Goal: Information Seeking & Learning: Learn about a topic

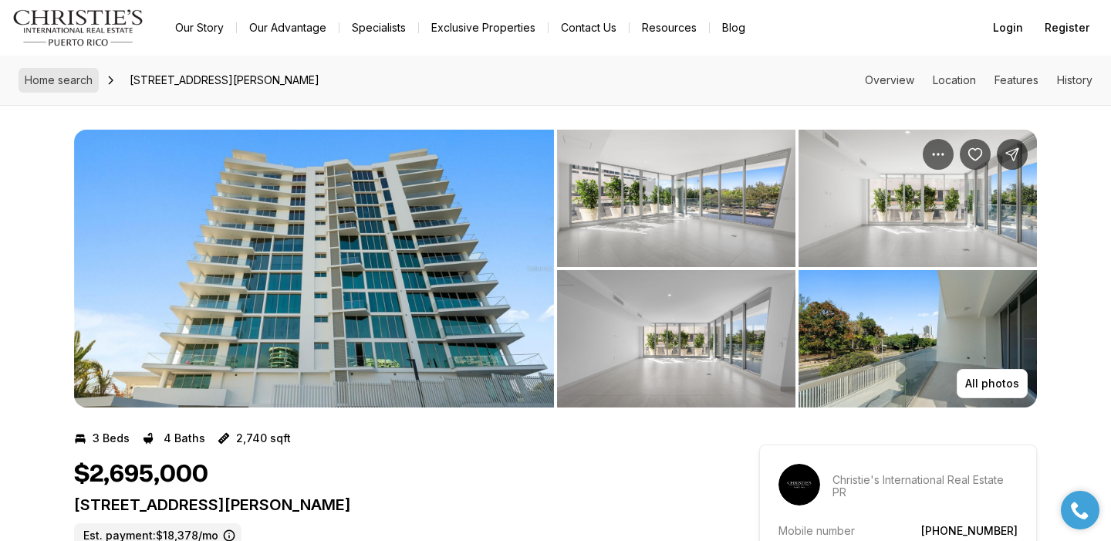
click at [71, 75] on span "Home search" at bounding box center [59, 79] width 68 height 13
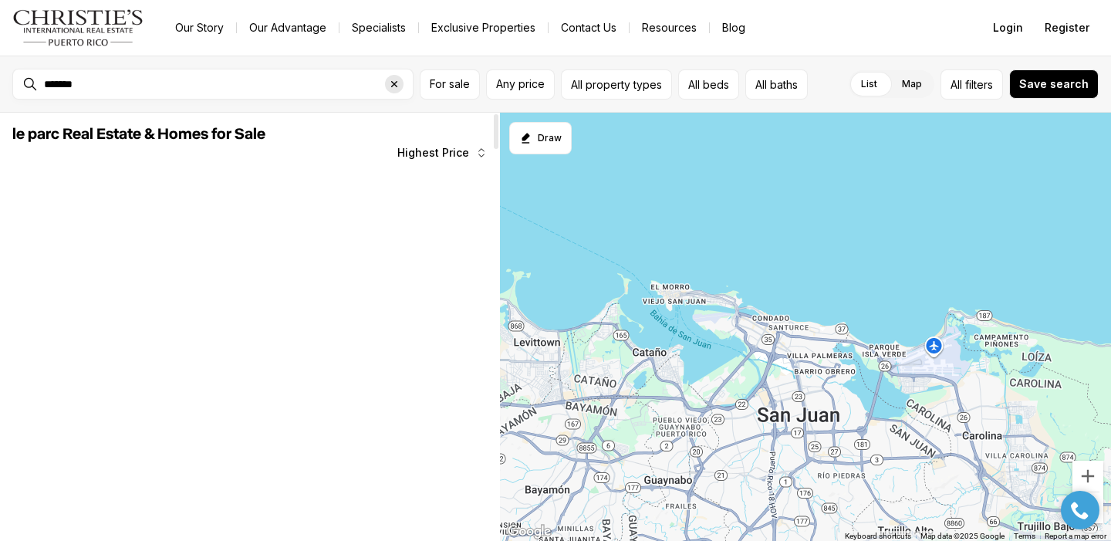
click at [388, 83] on icon "Clear search input" at bounding box center [394, 84] width 12 height 12
click at [519, 88] on span "Any price" at bounding box center [520, 84] width 49 height 12
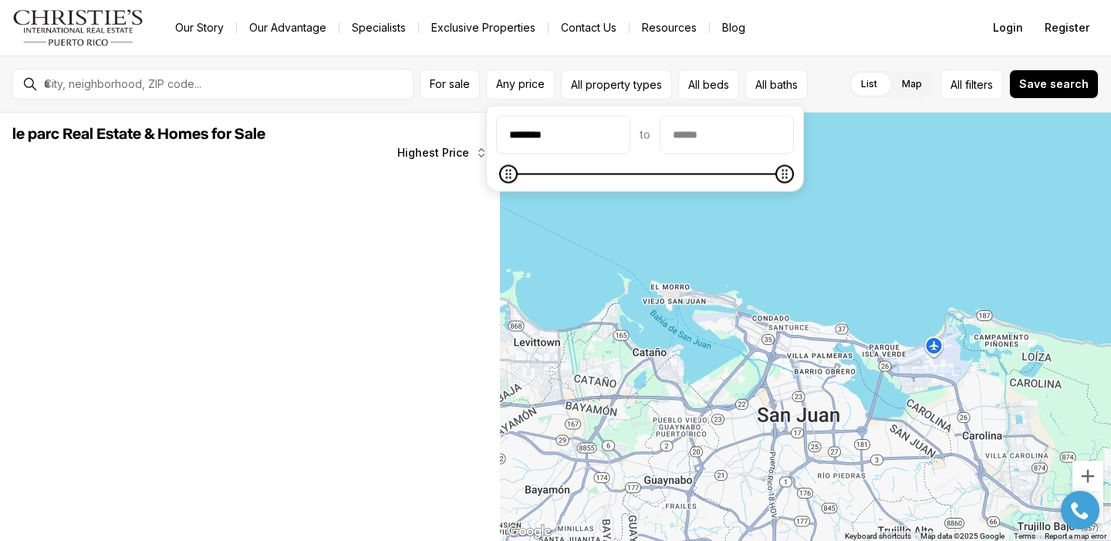
type input "********"
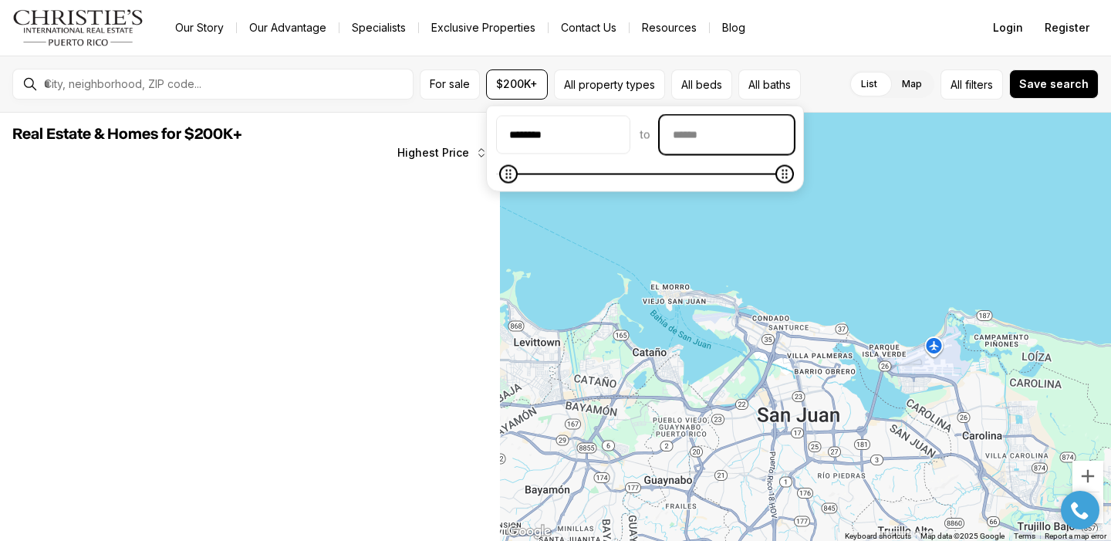
click at [688, 129] on input "priceMax" at bounding box center [727, 135] width 133 height 37
type input "********"
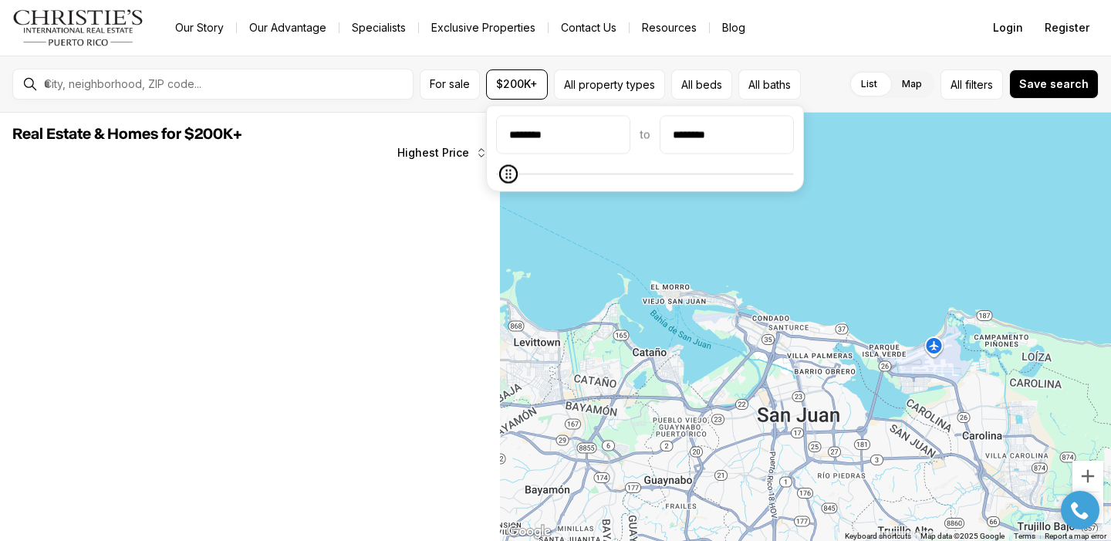
click at [799, 215] on div at bounding box center [805, 327] width 611 height 429
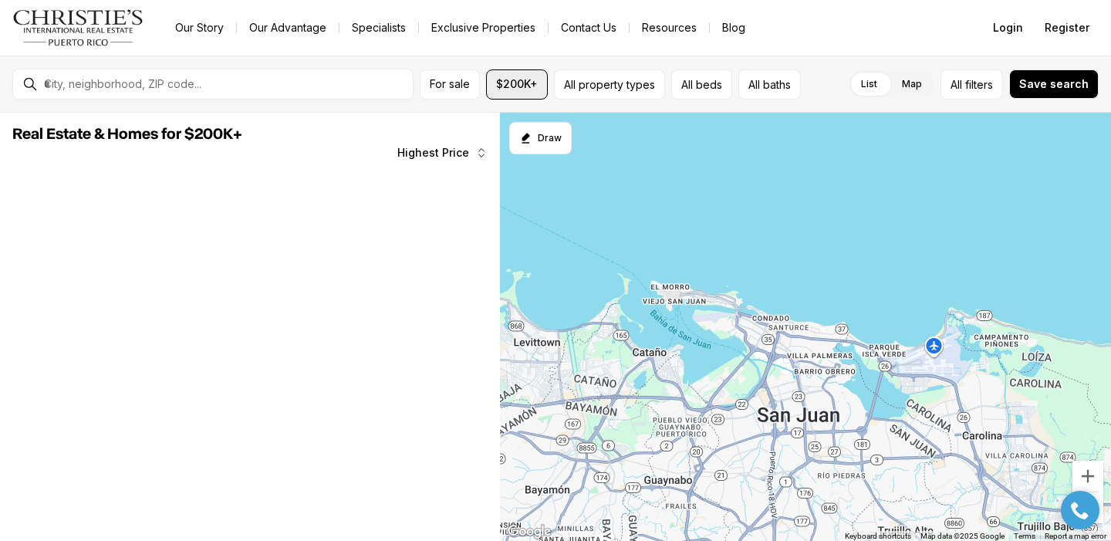
click at [515, 91] on button "$200K+" at bounding box center [517, 84] width 62 height 30
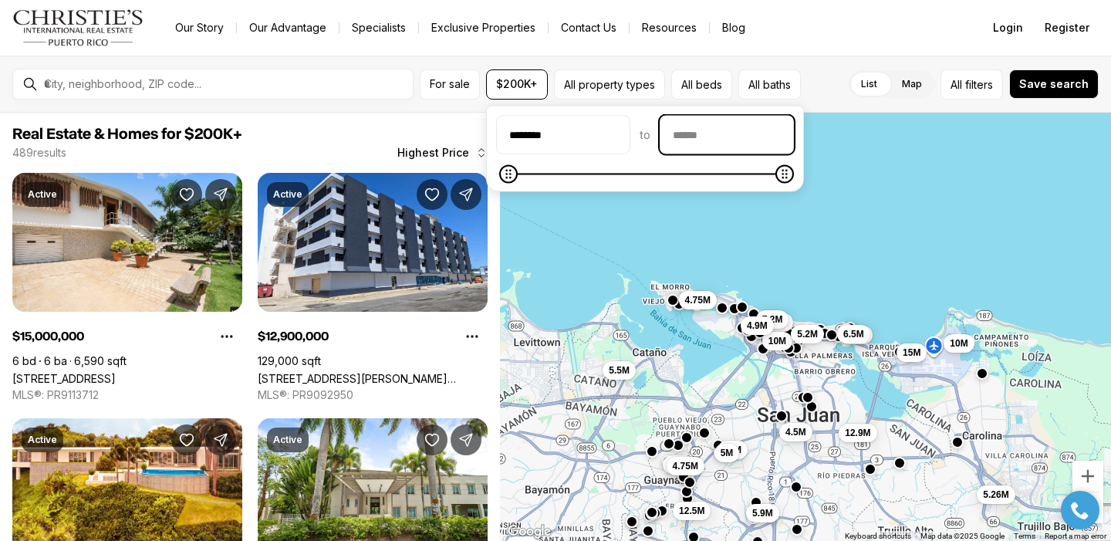
click at [700, 140] on input "priceMax" at bounding box center [727, 135] width 133 height 37
type input "********"
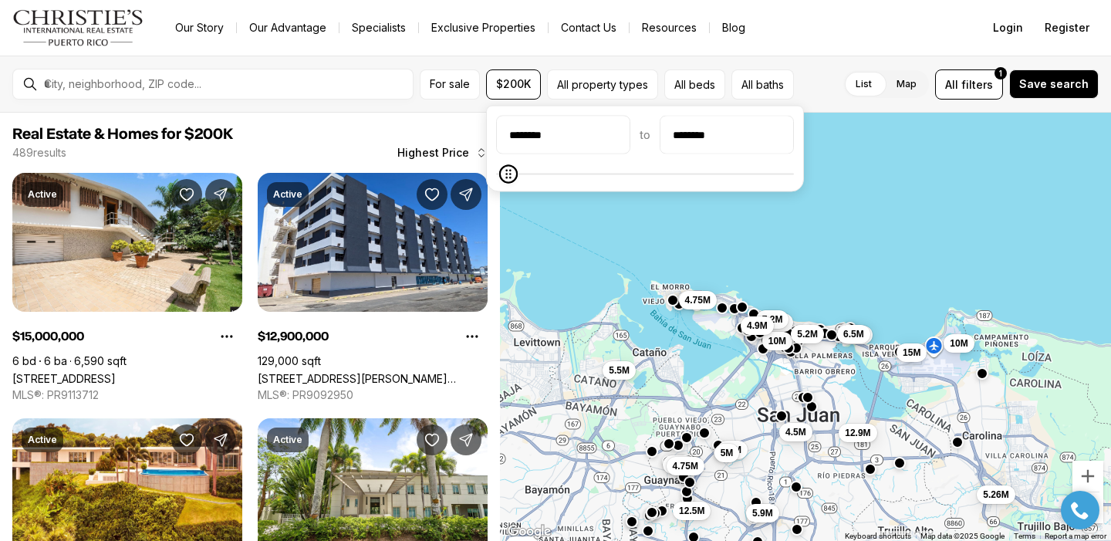
click at [644, 159] on div "******** to ********" at bounding box center [645, 149] width 298 height 66
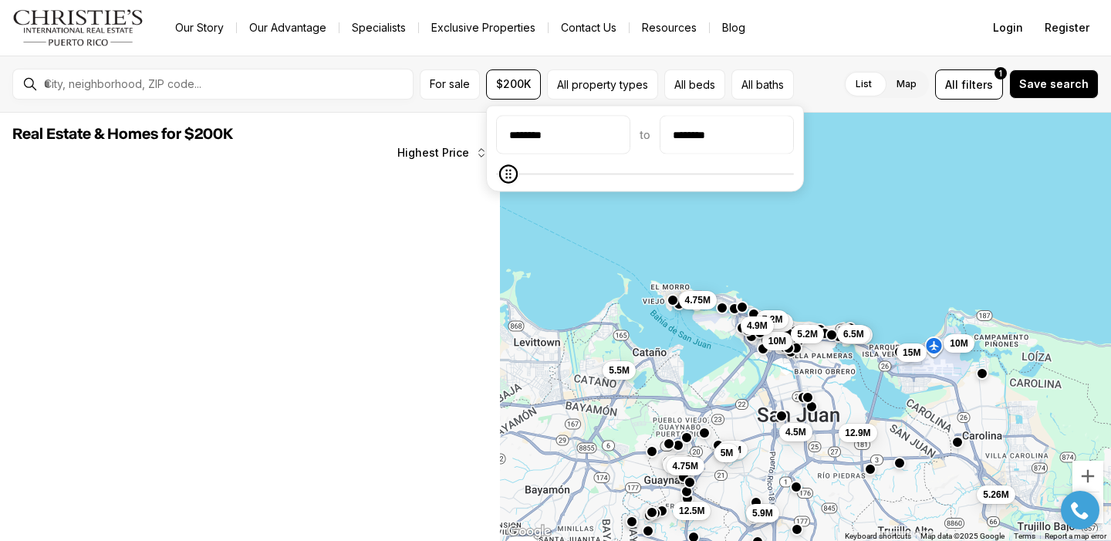
click at [603, 201] on div "5.6M 7.2M 10M 5.2M 4.5M 15M 5.26M 4.5M 6.5M 10M 12.9M 5.5M 12.5M 4.5M 4.5M 4.75…" at bounding box center [805, 327] width 611 height 429
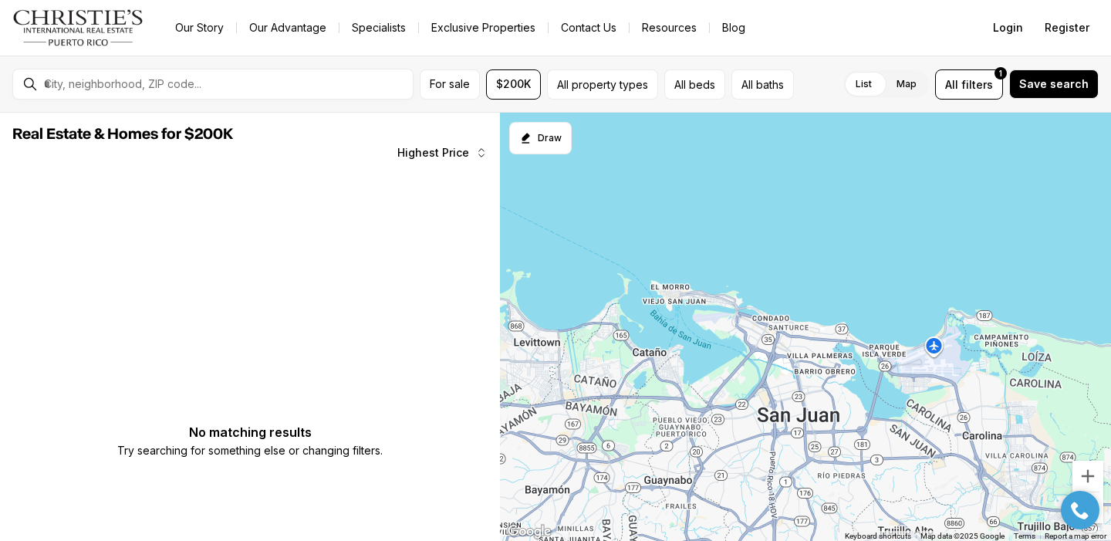
click at [321, 92] on div at bounding box center [225, 84] width 375 height 26
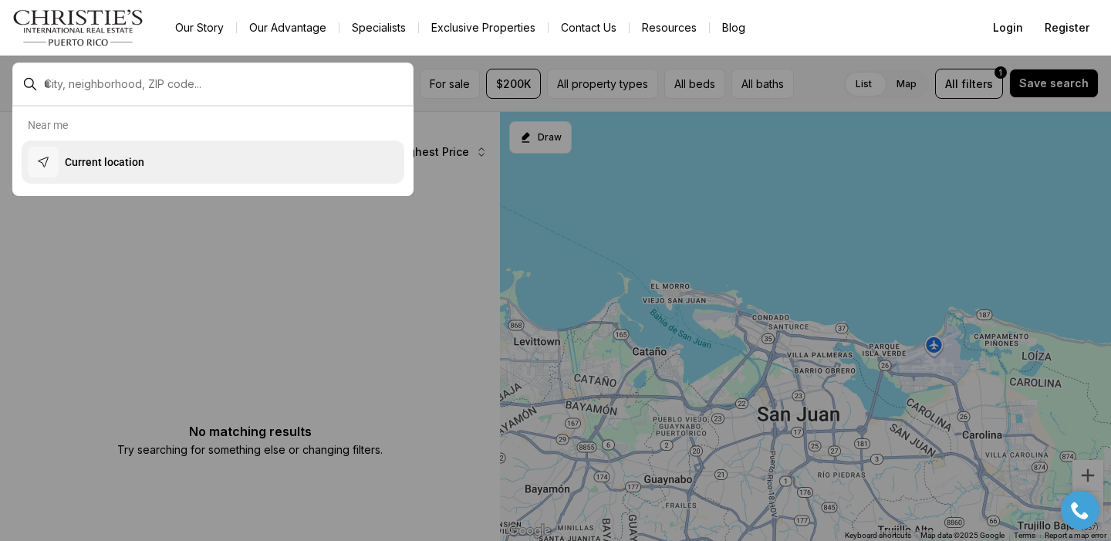
click at [231, 155] on button "Current location" at bounding box center [213, 161] width 383 height 43
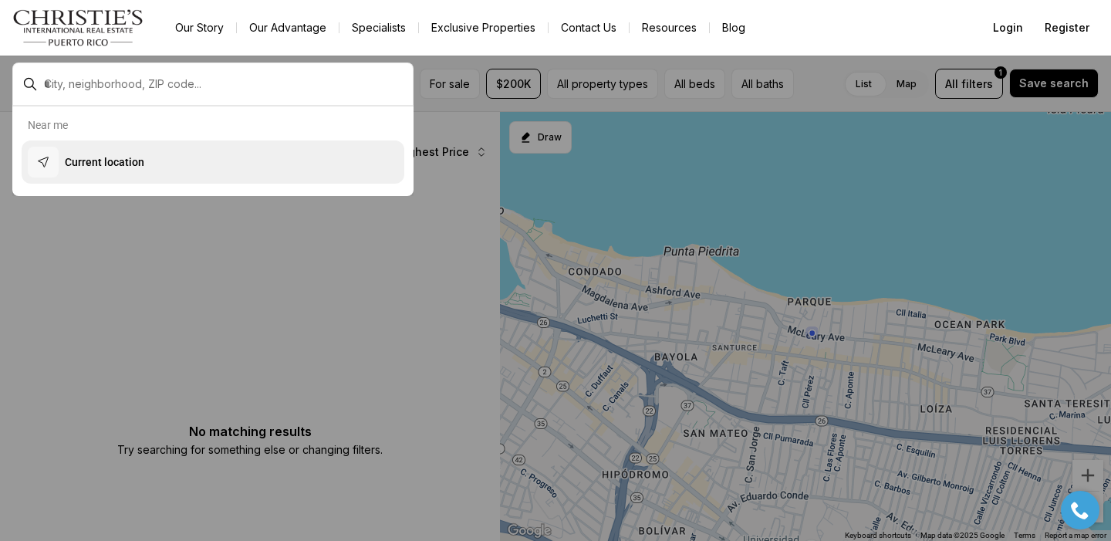
type input "**********"
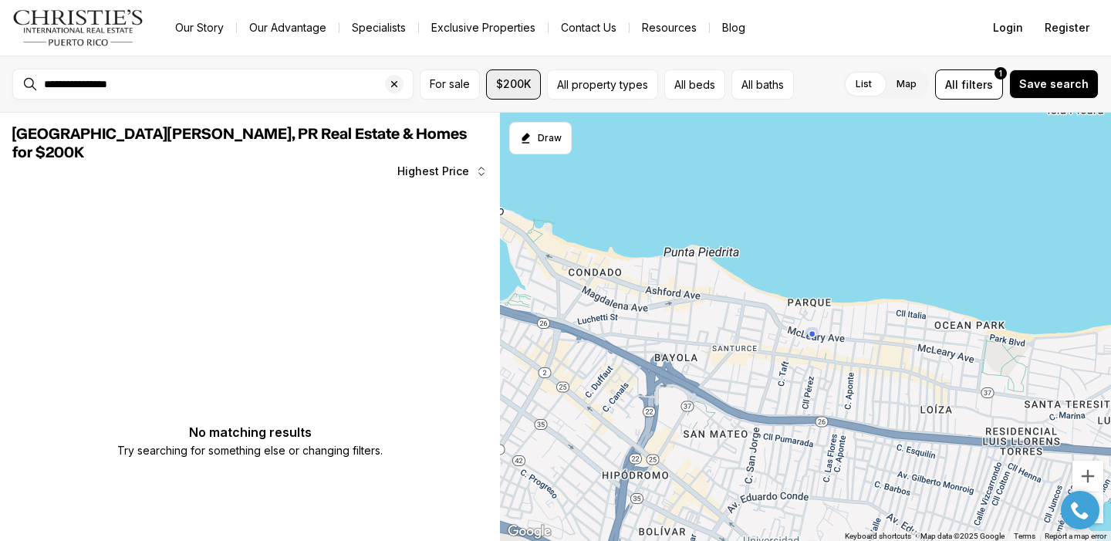
click at [512, 93] on button "$200K" at bounding box center [513, 84] width 55 height 30
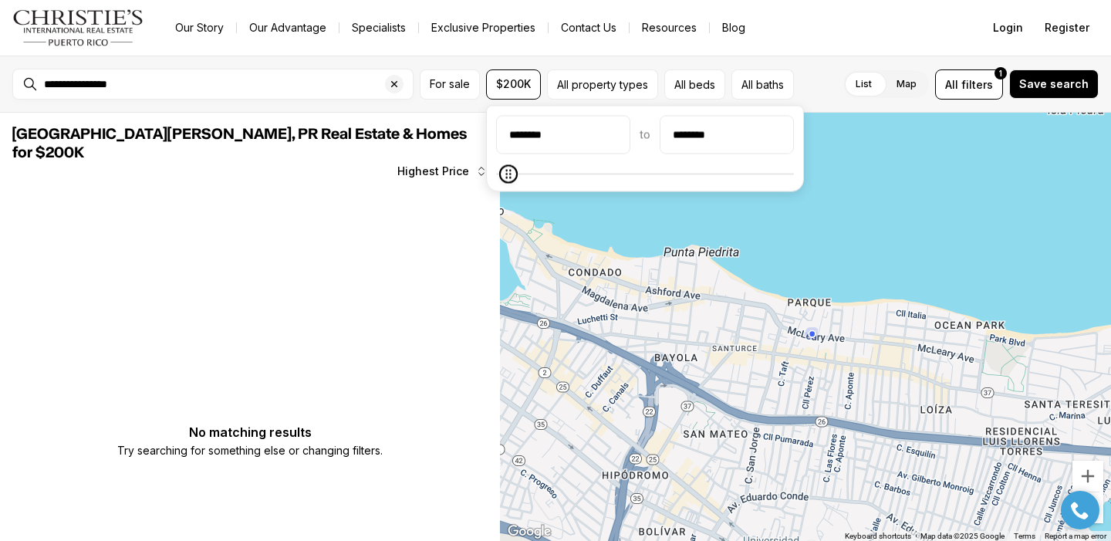
click at [566, 136] on input "********" at bounding box center [563, 135] width 133 height 37
type input "**"
type input "********"
click at [671, 152] on div "******** to ********" at bounding box center [645, 135] width 298 height 39
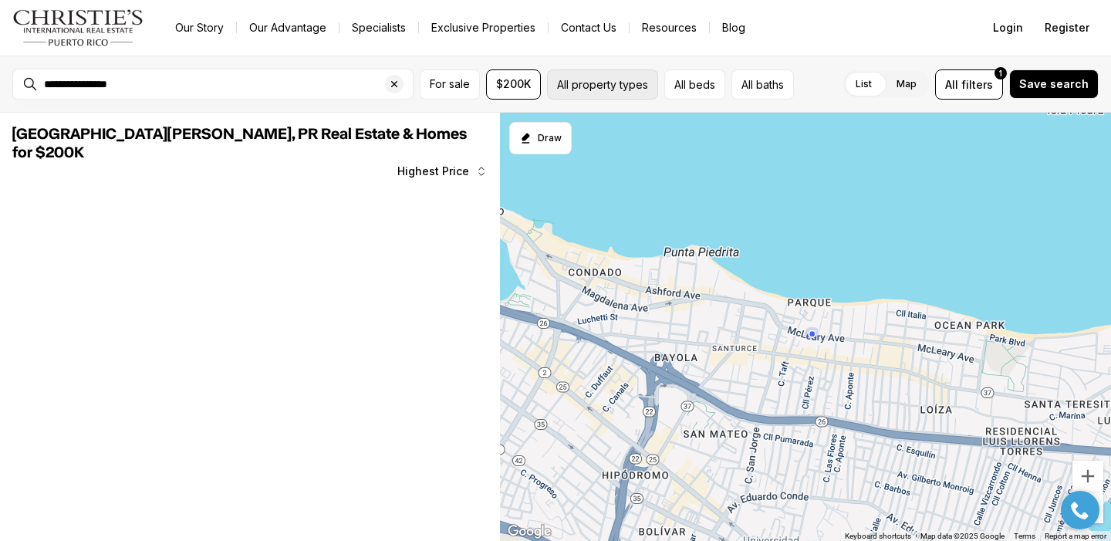
click at [601, 94] on button "All property types" at bounding box center [602, 84] width 111 height 30
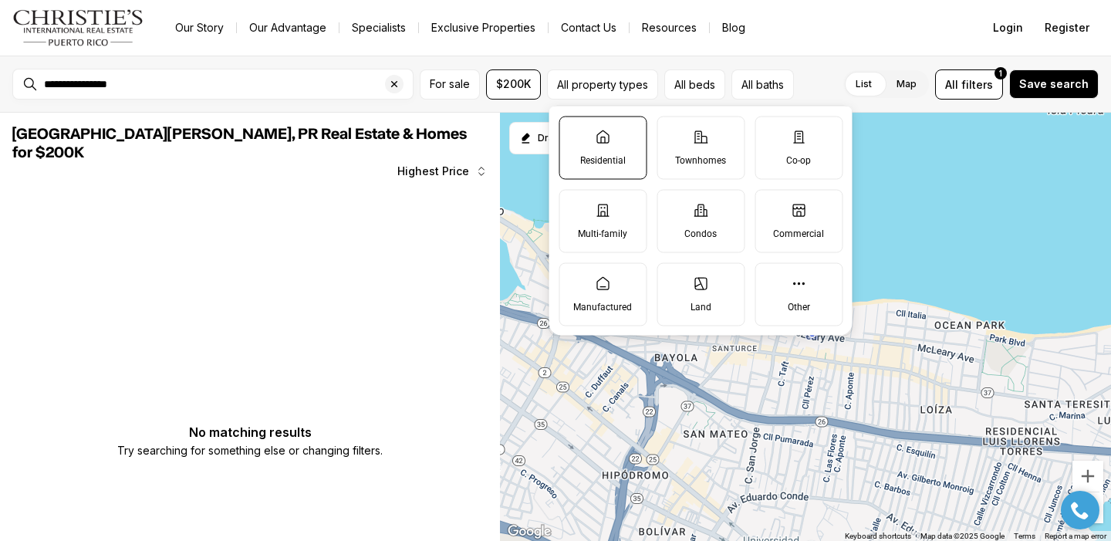
click at [604, 140] on icon at bounding box center [603, 136] width 12 height 12
click at [575, 132] on button "Residential" at bounding box center [566, 124] width 15 height 15
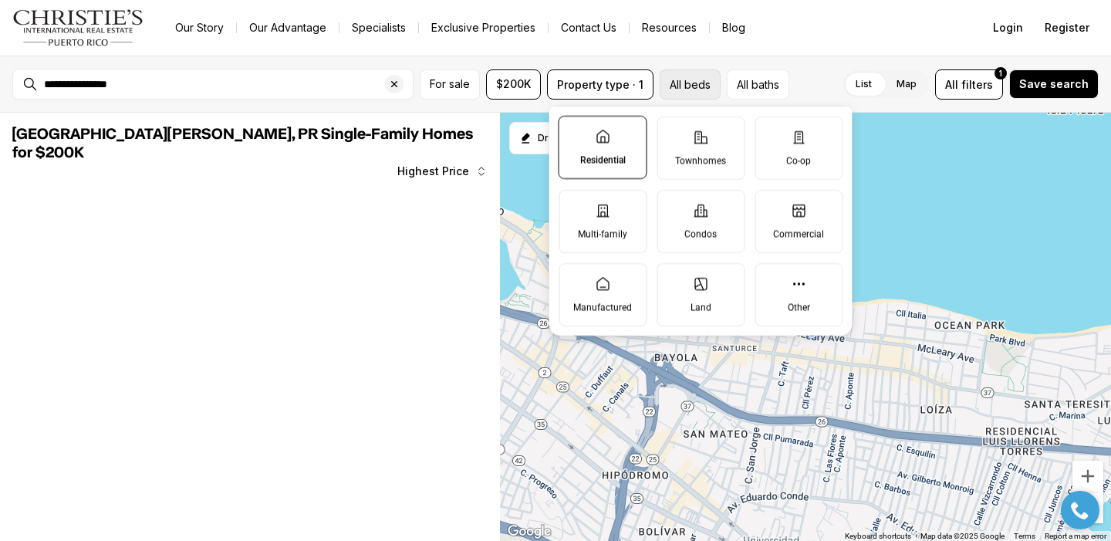
click at [675, 87] on button "All beds" at bounding box center [690, 84] width 61 height 30
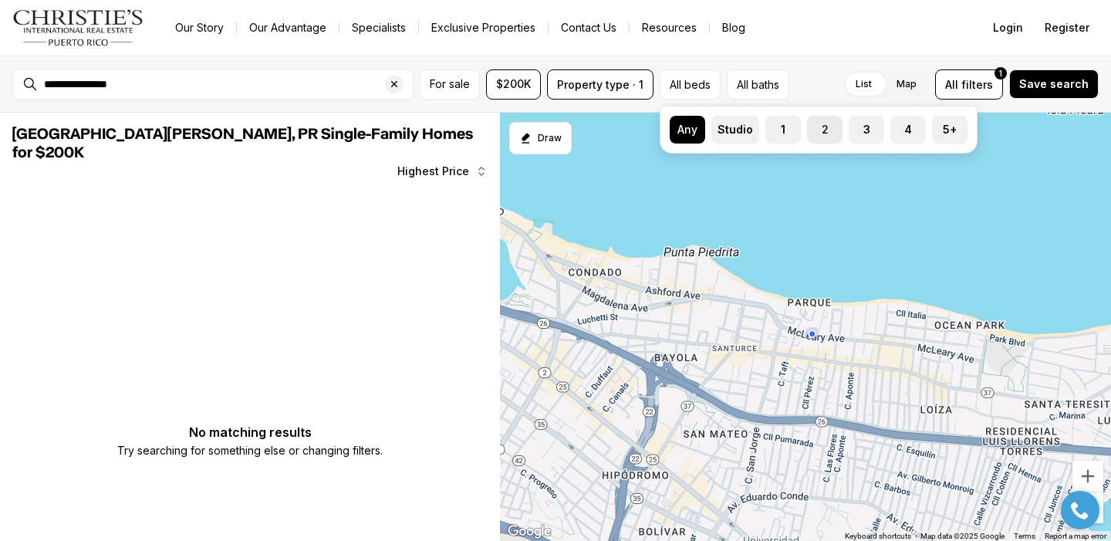
click at [820, 130] on label "2" at bounding box center [824, 130] width 35 height 28
click at [820, 130] on button "2" at bounding box center [814, 123] width 15 height 15
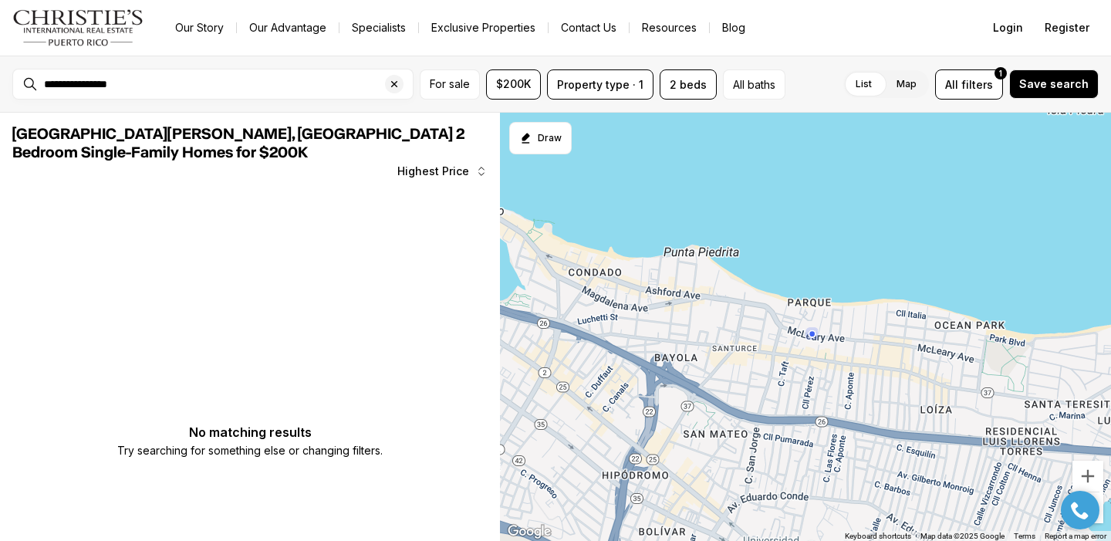
click at [819, 220] on div at bounding box center [805, 327] width 611 height 429
click at [477, 165] on icon "button" at bounding box center [481, 171] width 12 height 12
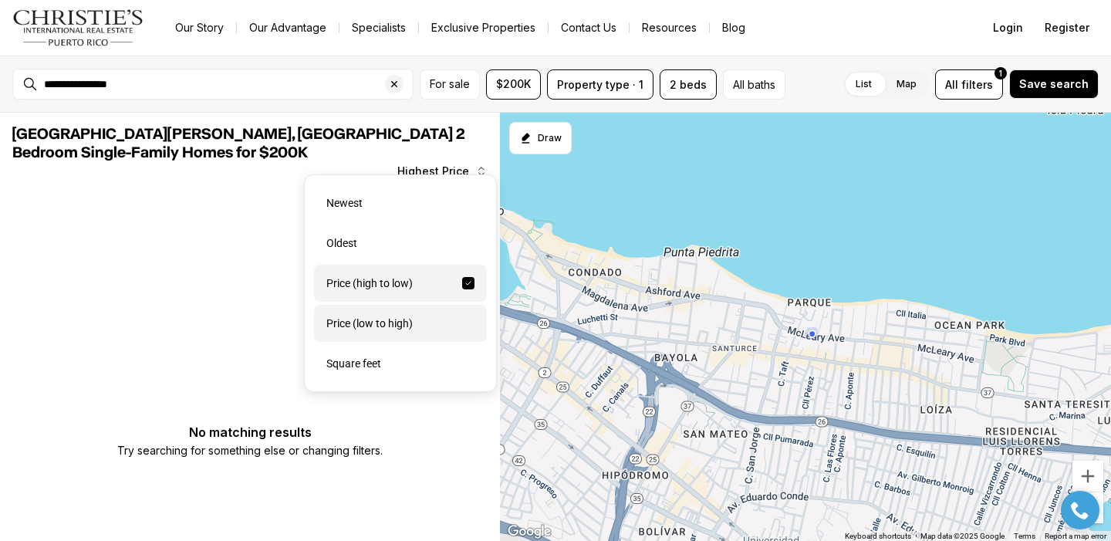
click at [442, 326] on div "Price (low to high)" at bounding box center [400, 323] width 173 height 37
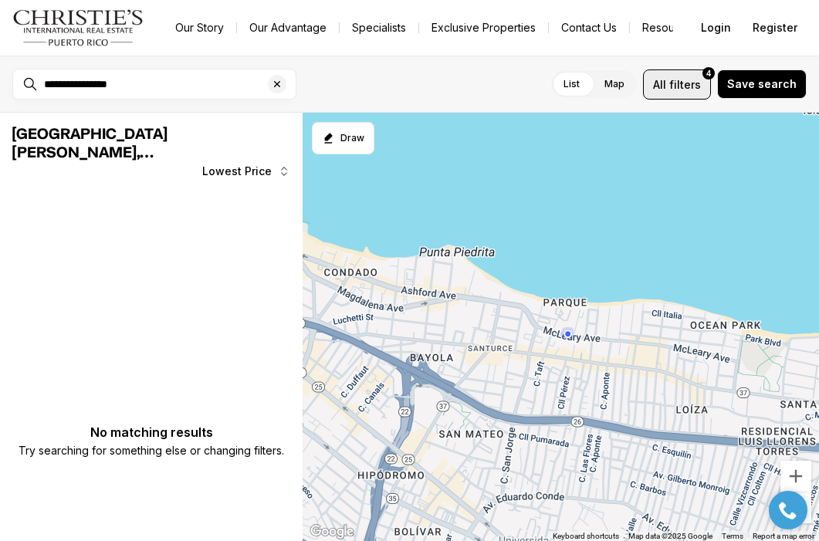
click at [666, 92] on span "All" at bounding box center [659, 84] width 13 height 16
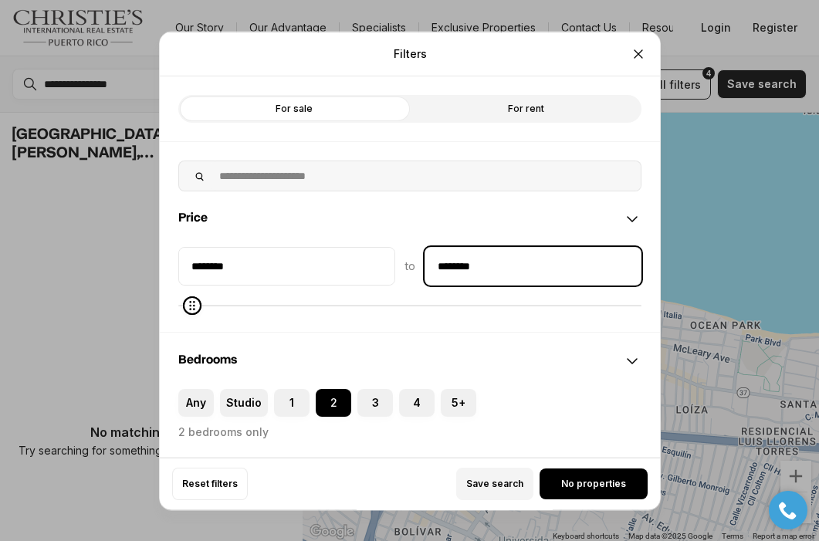
drag, startPoint x: 496, startPoint y: 260, endPoint x: 434, endPoint y: 255, distance: 62.0
click at [434, 255] on input "********" at bounding box center [532, 265] width 215 height 37
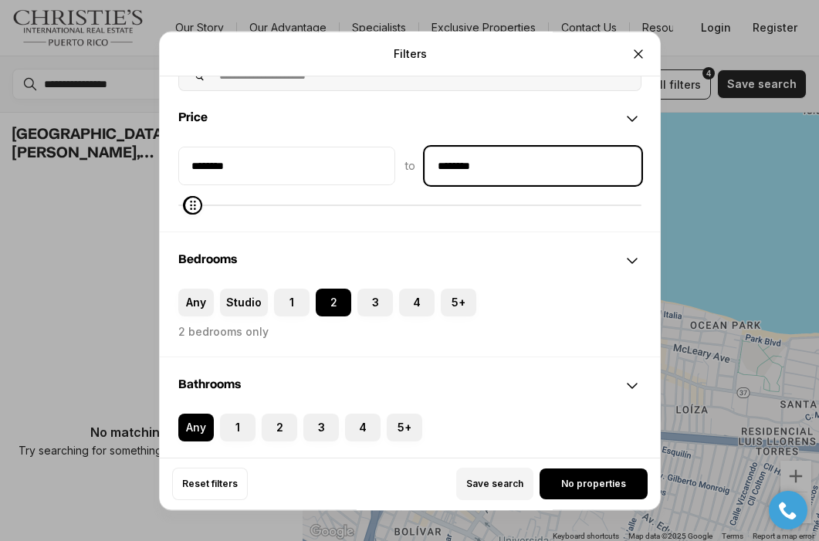
scroll to position [110, 0]
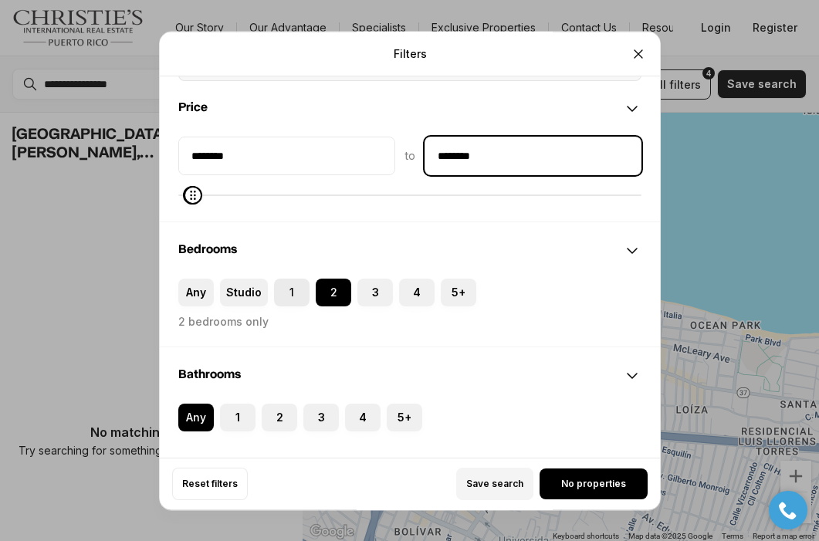
type input "********"
click at [287, 296] on label "1" at bounding box center [291, 293] width 35 height 28
click at [287, 294] on button "1" at bounding box center [281, 286] width 15 height 15
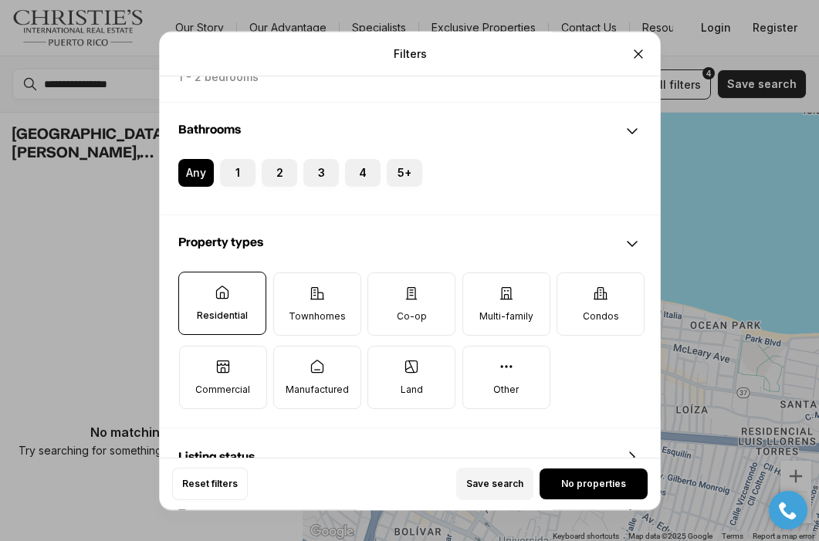
scroll to position [394, 0]
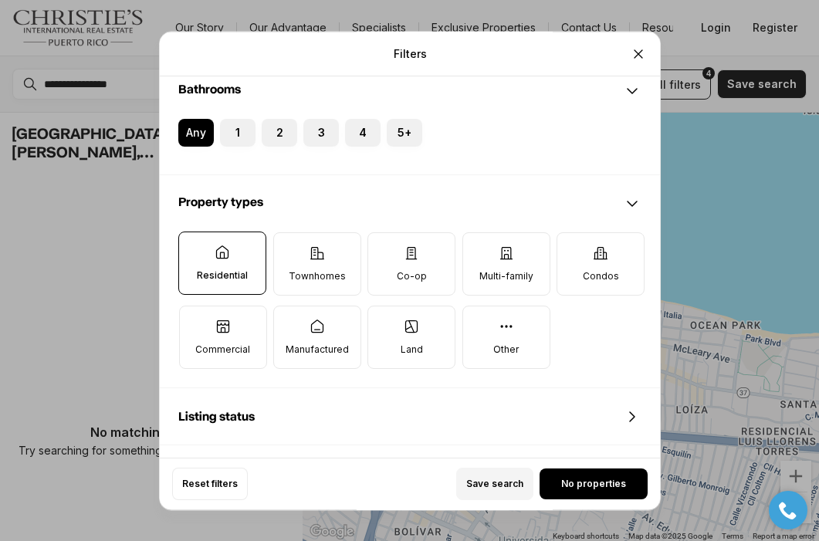
click at [233, 271] on p "Residential" at bounding box center [222, 275] width 51 height 12
click at [194, 248] on button "Residential" at bounding box center [186, 239] width 15 height 15
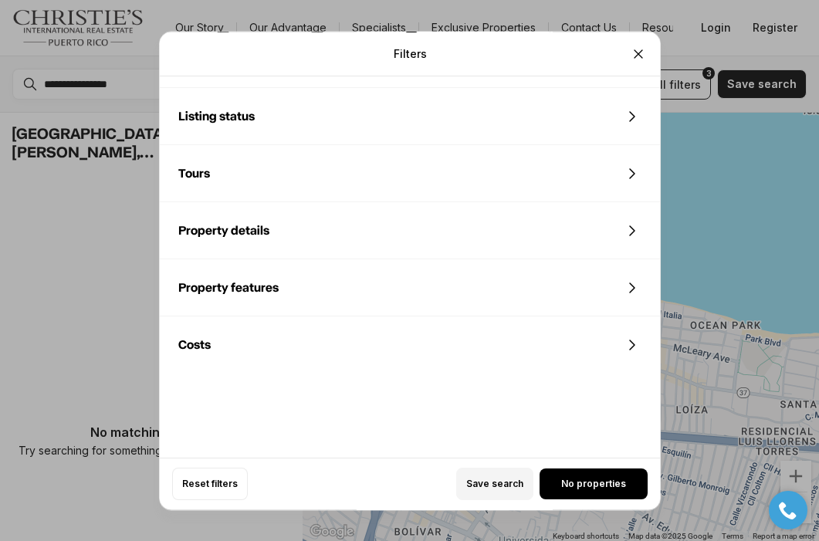
scroll to position [705, 0]
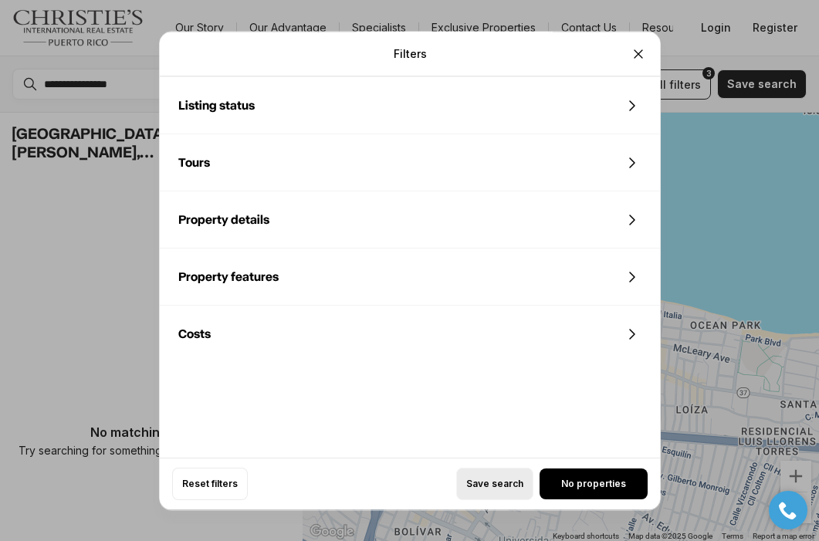
click at [507, 485] on span "Save search" at bounding box center [494, 484] width 57 height 12
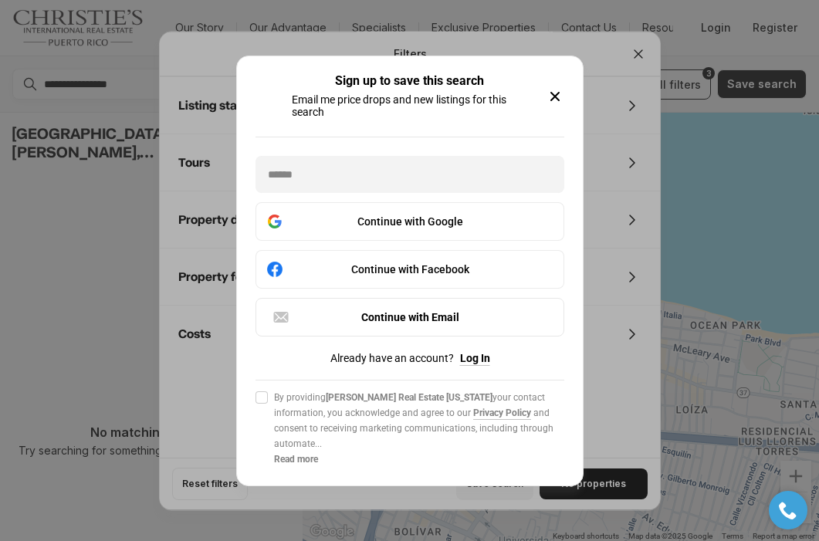
click at [556, 94] on icon "button" at bounding box center [555, 97] width 8 height 8
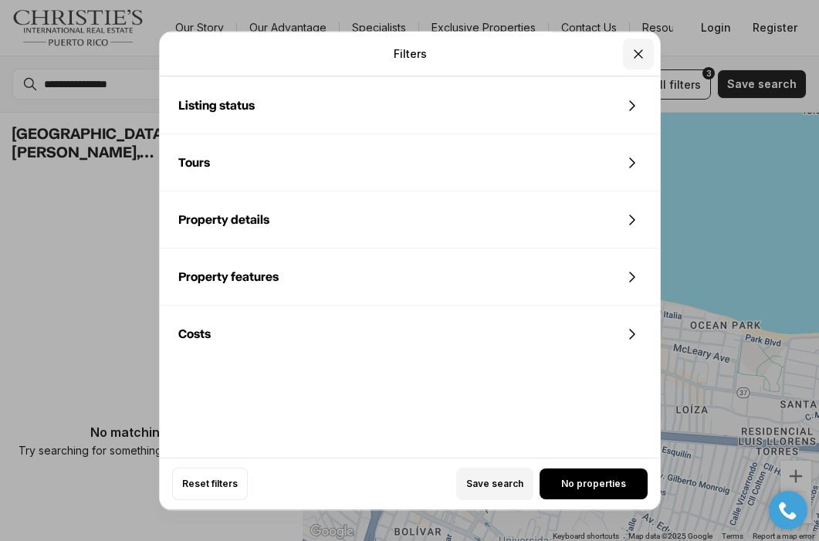
click at [634, 51] on icon "Close" at bounding box center [637, 53] width 15 height 15
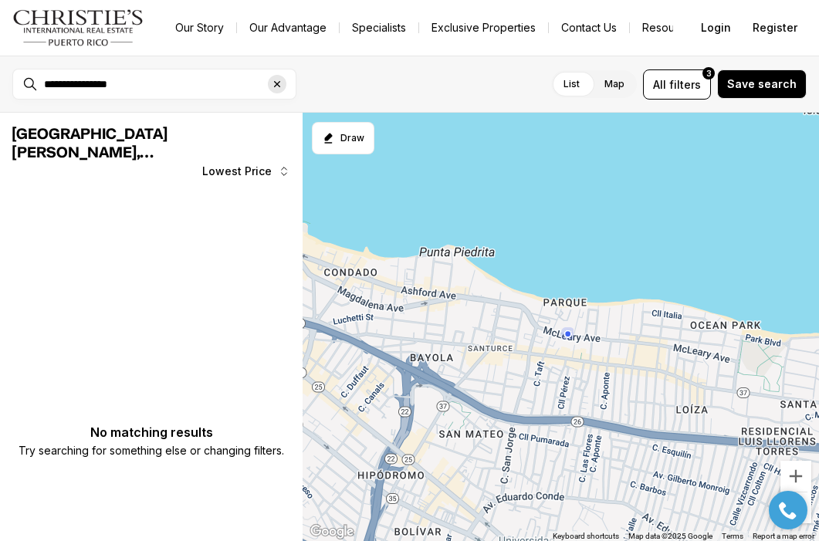
click at [281, 83] on icon "Clear search input" at bounding box center [277, 84] width 12 height 12
click at [206, 76] on div at bounding box center [167, 84] width 258 height 26
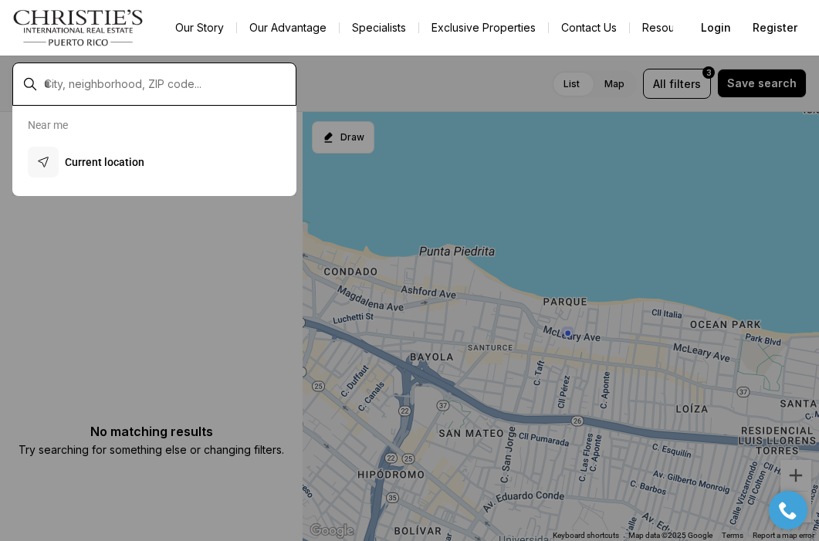
click at [186, 83] on input "text" at bounding box center [166, 84] width 245 height 14
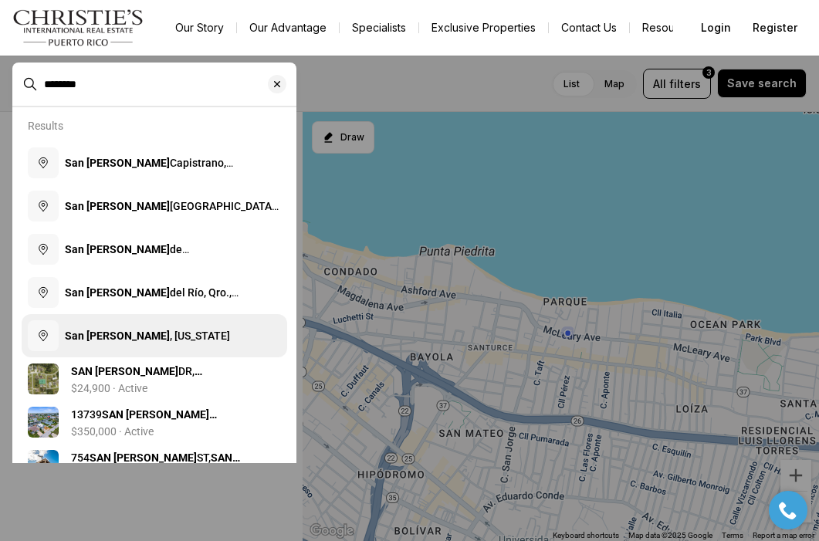
type input "********"
click at [102, 328] on span "San Juan , Puerto Rico" at bounding box center [147, 335] width 165 height 15
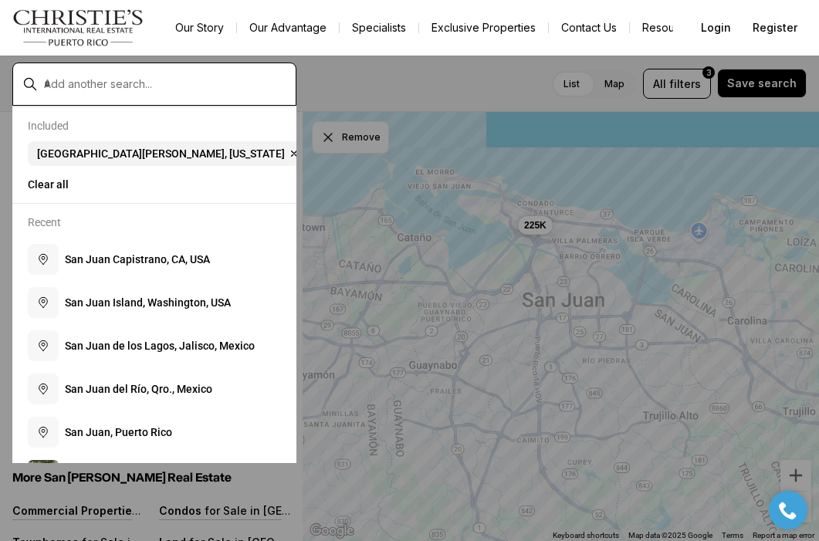
click at [223, 83] on input "text" at bounding box center [166, 84] width 245 height 14
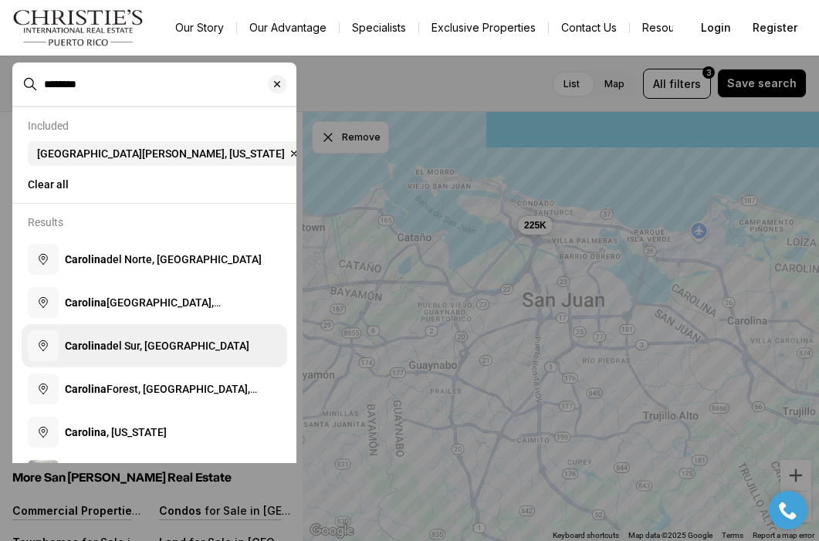
scroll to position [32, 0]
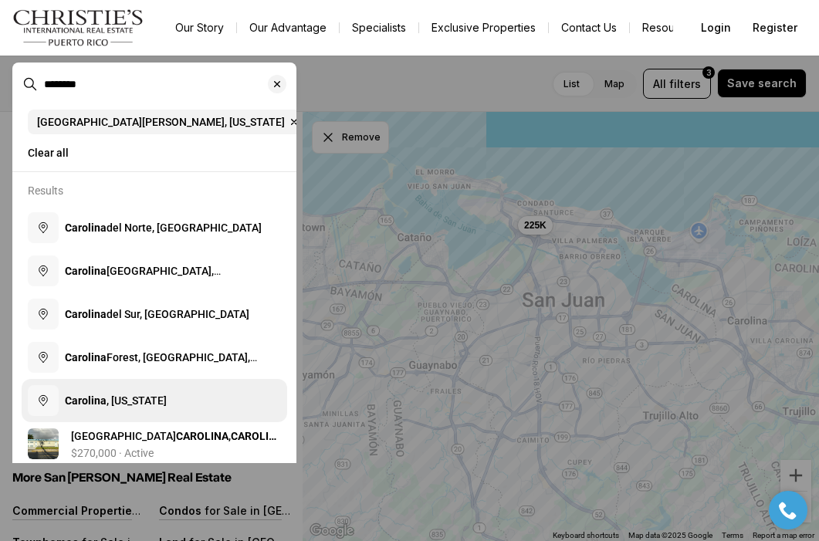
type input "********"
click at [114, 401] on span "Carolina , Puerto Rico" at bounding box center [116, 400] width 102 height 12
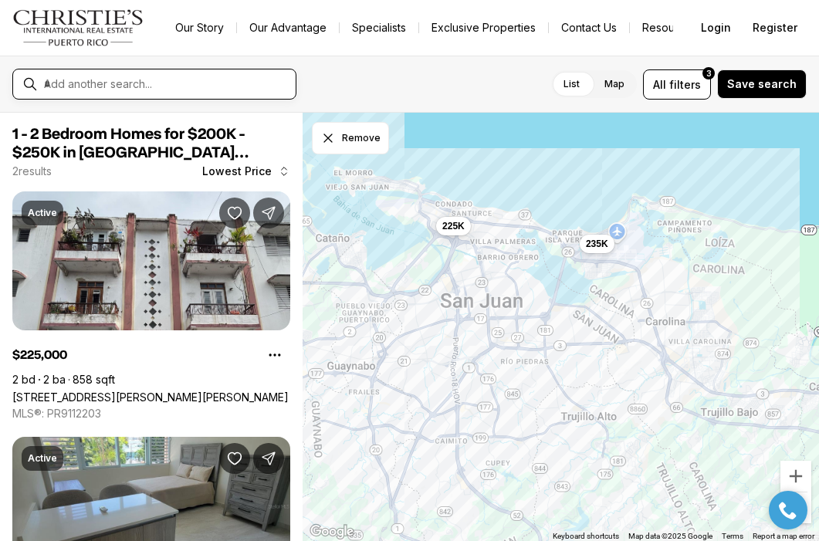
click at [250, 86] on input "text" at bounding box center [166, 84] width 245 height 14
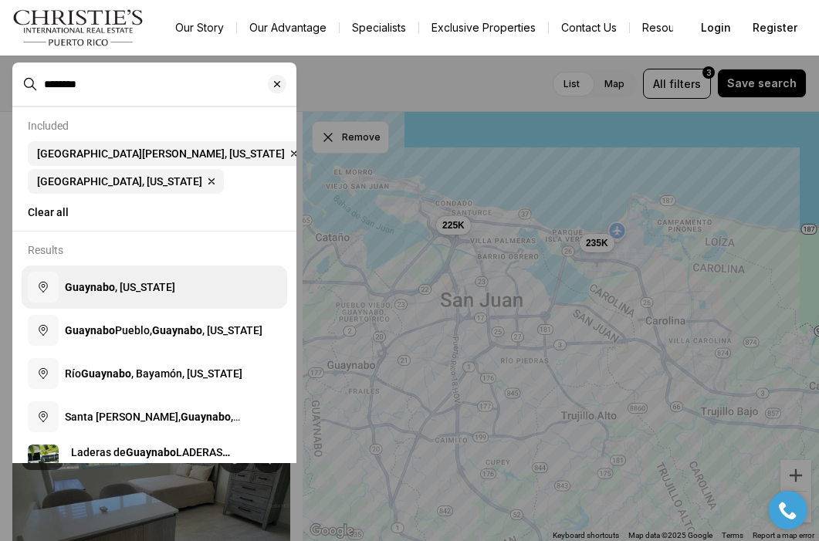
type input "********"
click at [137, 286] on span "Guaynabo , Puerto Rico" at bounding box center [120, 287] width 110 height 12
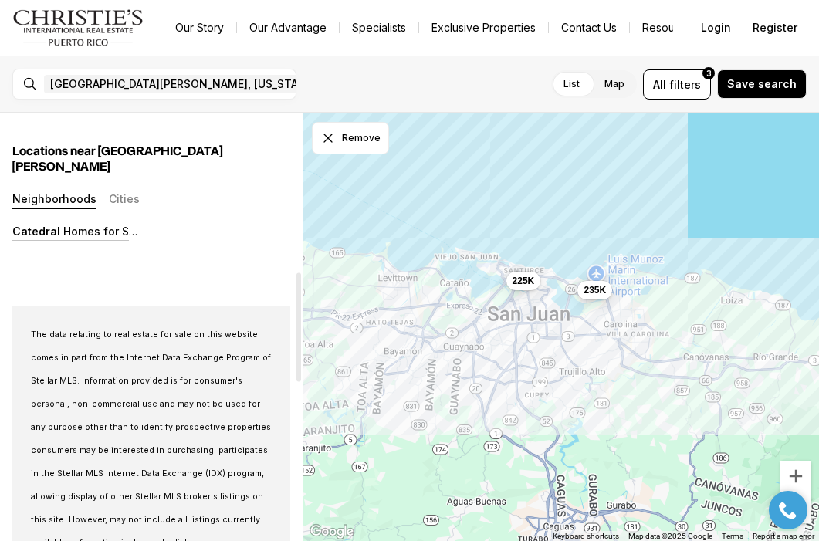
scroll to position [494, 0]
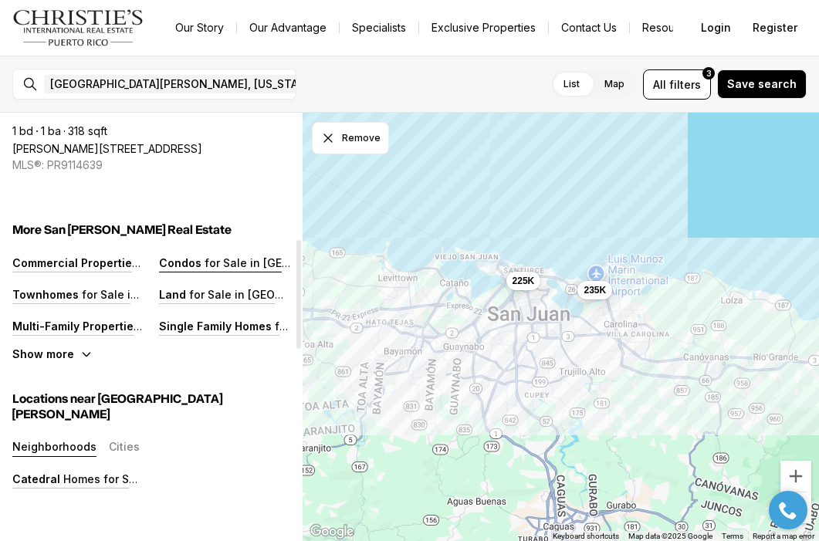
click at [225, 264] on p "for Sale in San Juan" at bounding box center [330, 262] width 259 height 13
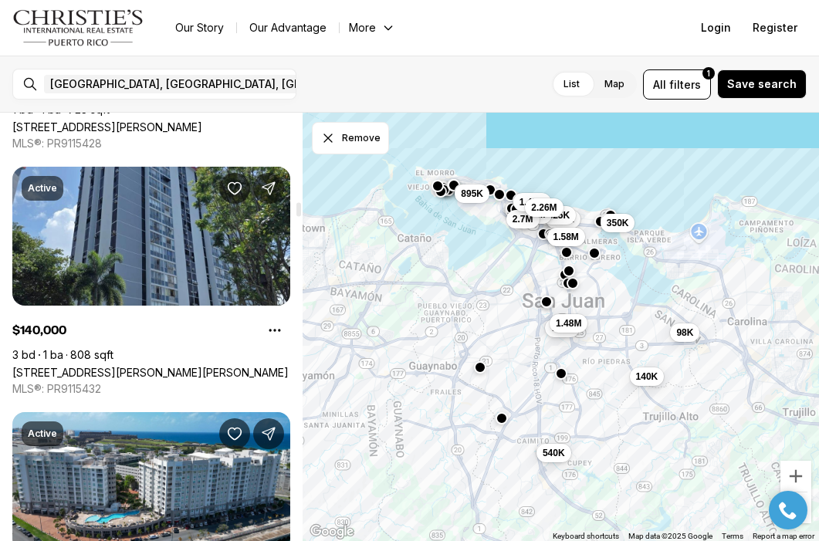
scroll to position [2735, 0]
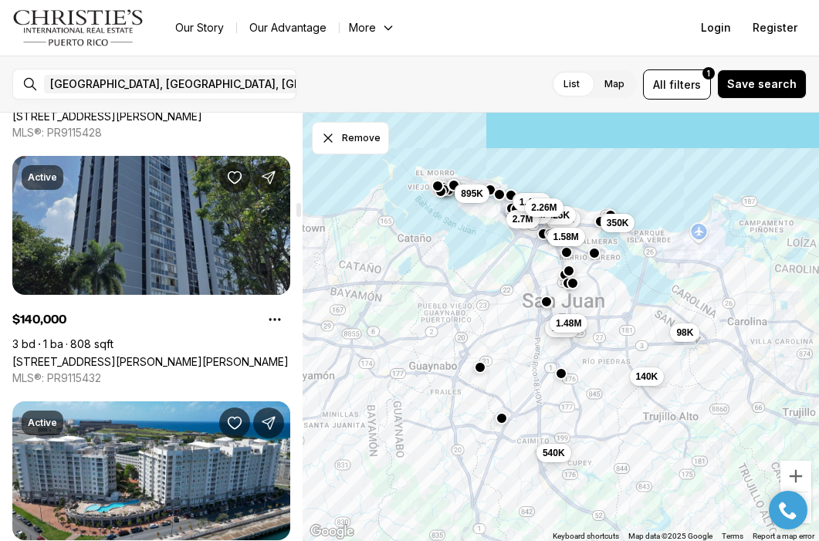
click at [145, 361] on link "[STREET_ADDRESS][PERSON_NAME][PERSON_NAME]" at bounding box center [150, 361] width 276 height 13
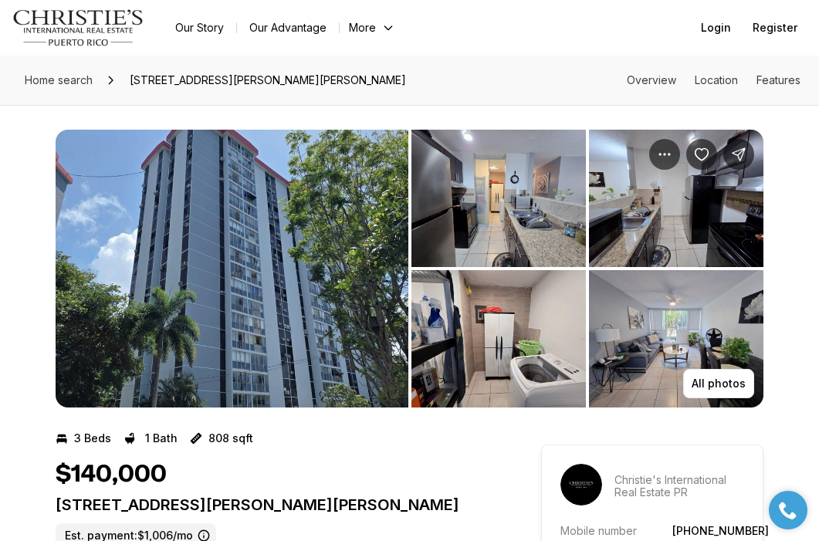
click at [445, 203] on img "View image gallery" at bounding box center [498, 198] width 174 height 137
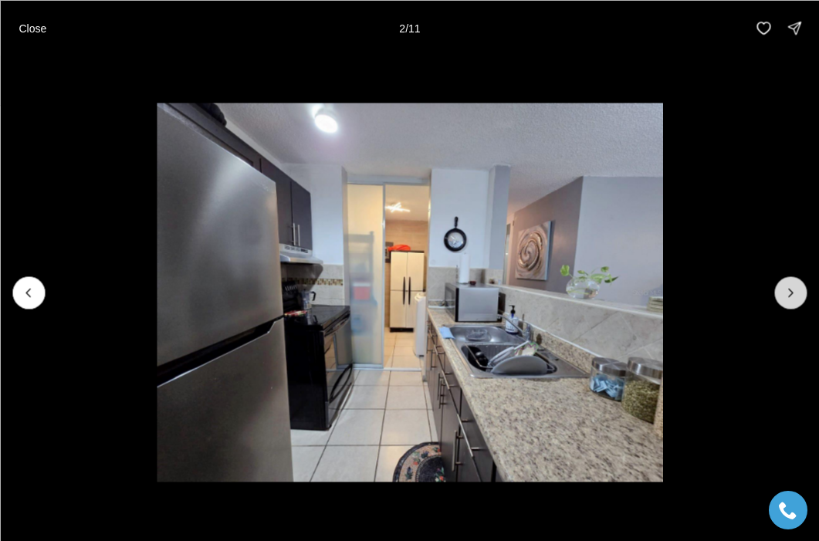
click at [791, 299] on icon "Next slide" at bounding box center [790, 292] width 15 height 15
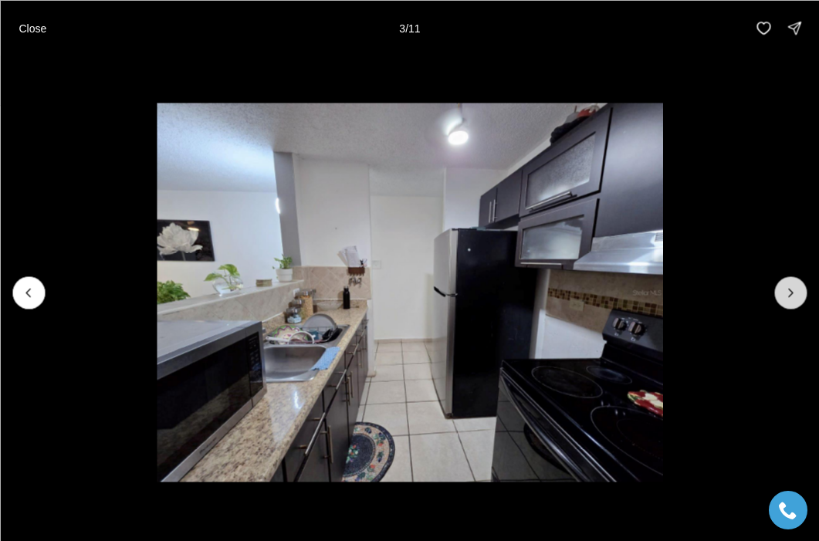
click at [791, 299] on icon "Next slide" at bounding box center [790, 292] width 15 height 15
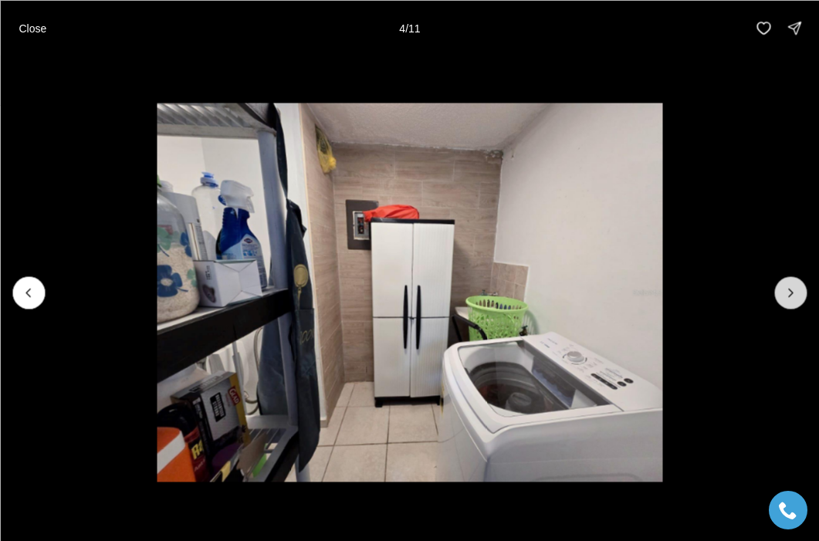
click at [791, 299] on icon "Next slide" at bounding box center [790, 292] width 15 height 15
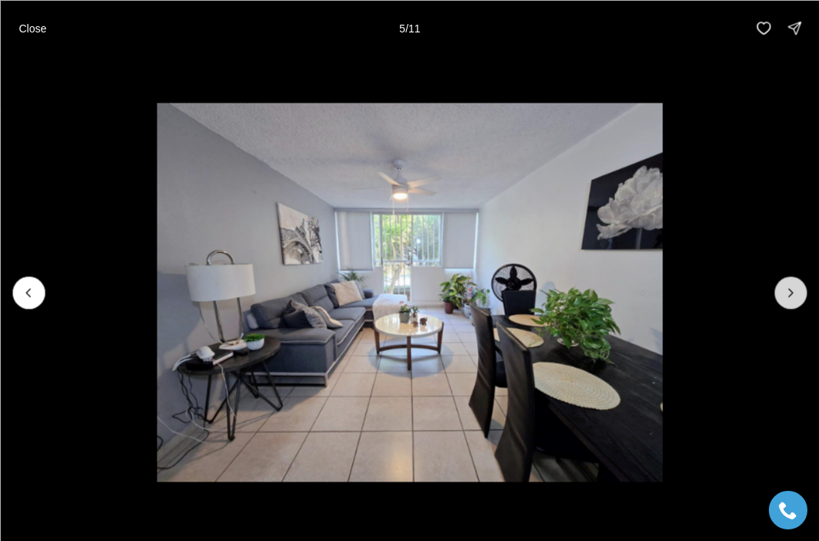
click at [791, 299] on icon "Next slide" at bounding box center [790, 292] width 15 height 15
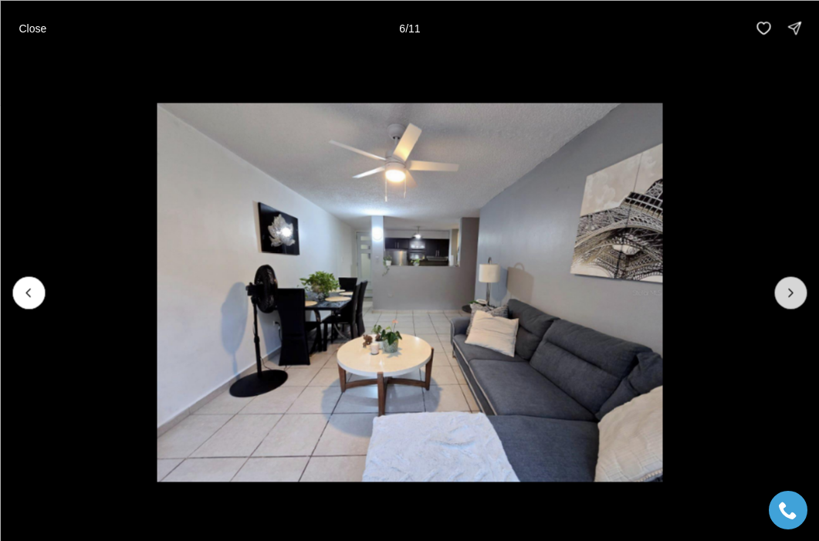
click at [791, 299] on icon "Next slide" at bounding box center [790, 292] width 15 height 15
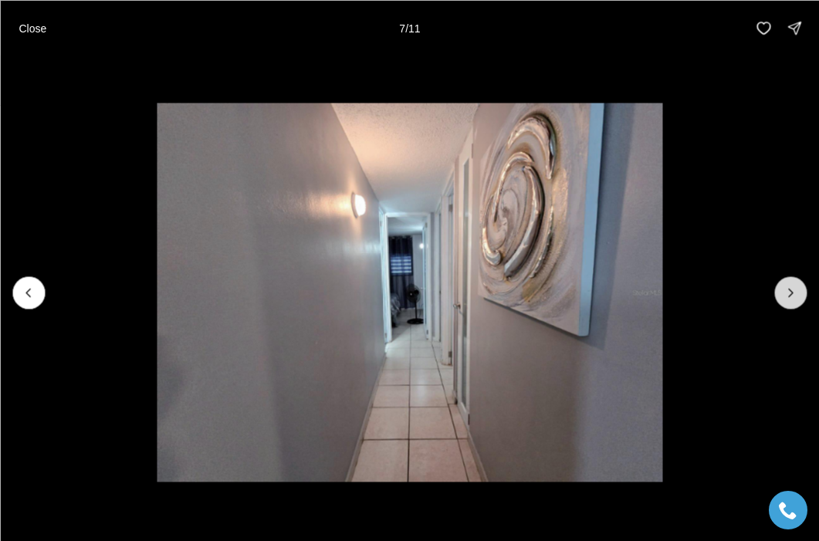
click at [791, 299] on icon "Next slide" at bounding box center [790, 292] width 15 height 15
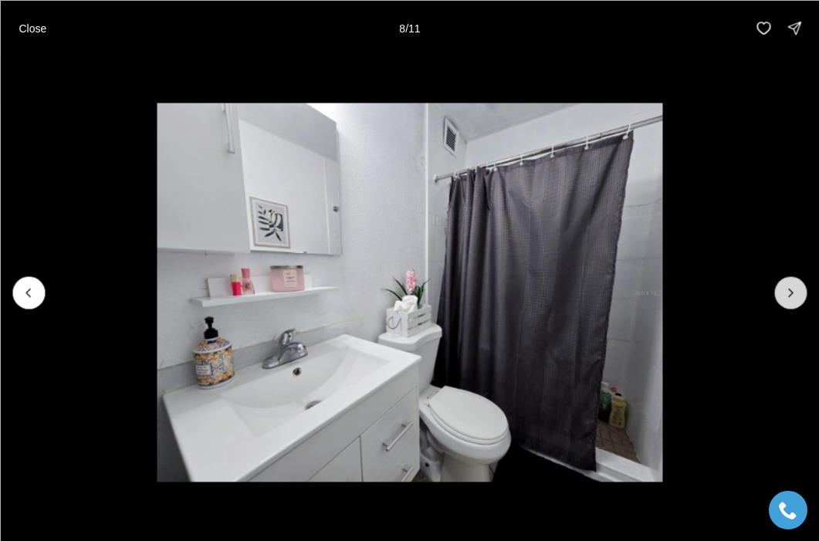
click at [791, 299] on icon "Next slide" at bounding box center [790, 292] width 15 height 15
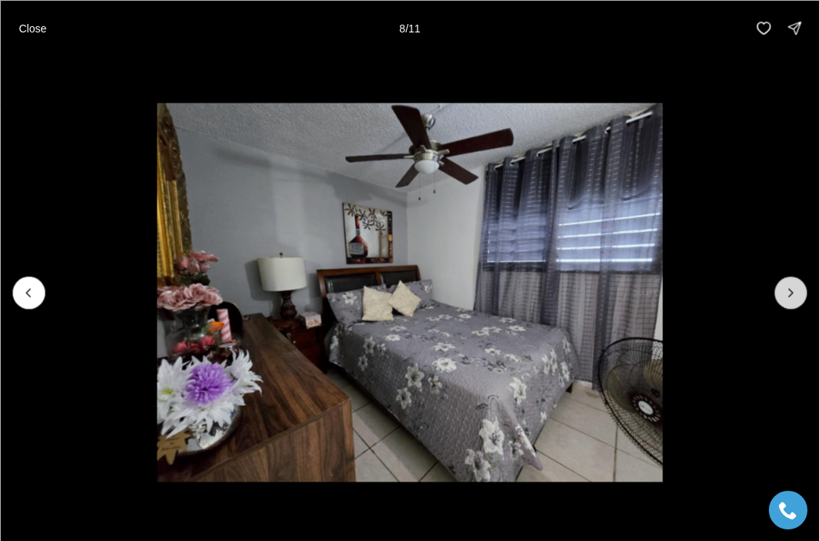
click at [791, 299] on icon "Next slide" at bounding box center [790, 292] width 15 height 15
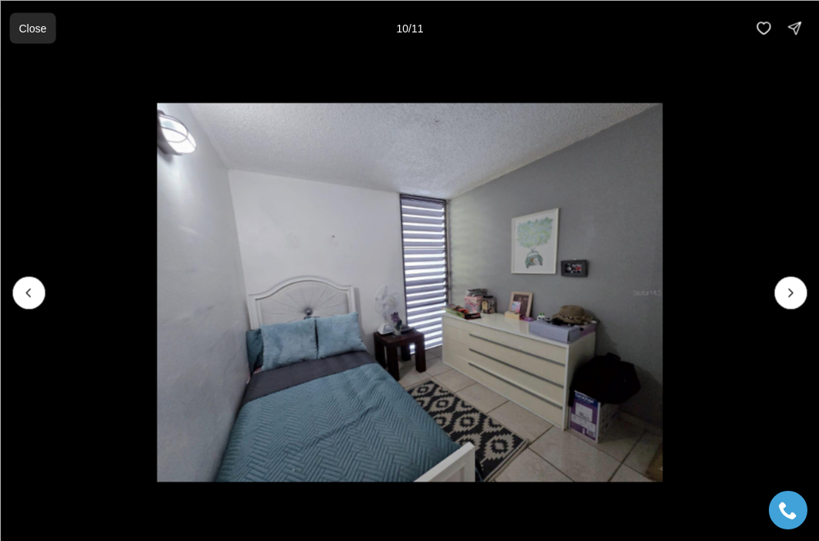
click at [35, 29] on p "Close" at bounding box center [33, 28] width 28 height 12
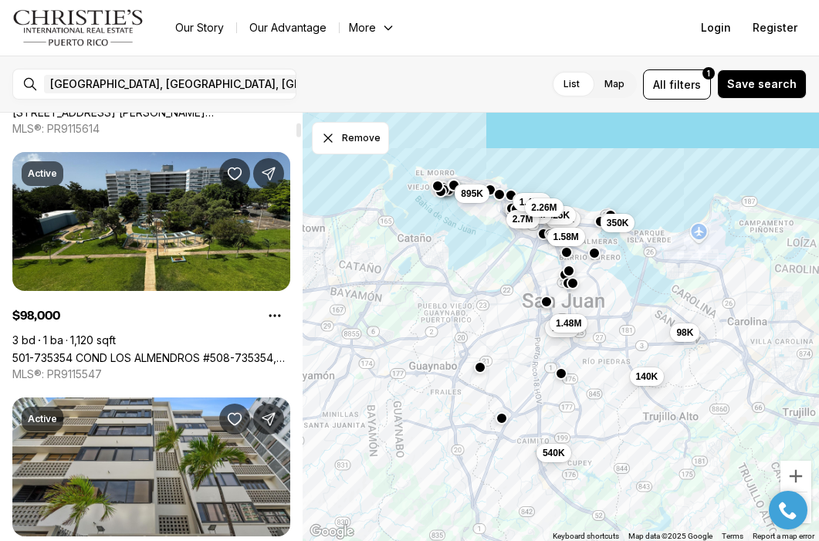
scroll to position [281, 0]
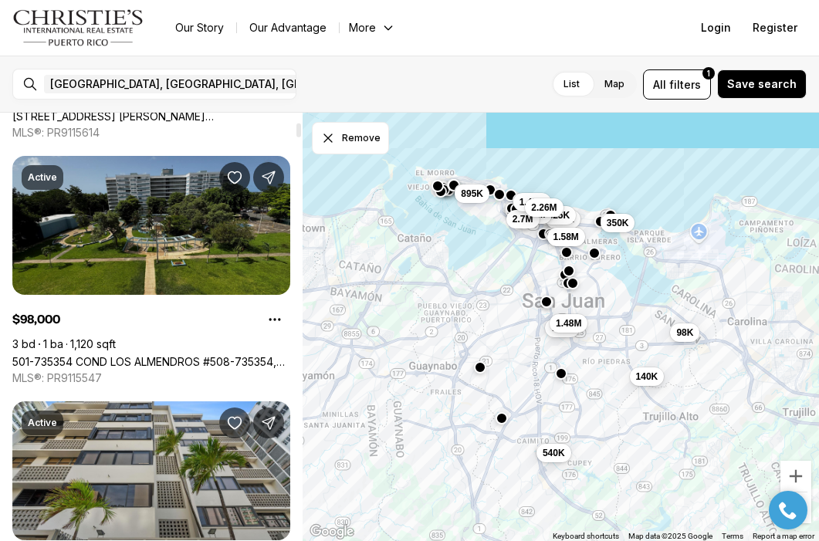
click at [130, 355] on link "501-735354 COND LOS ALMENDROS #508-735354, [GEOGRAPHIC_DATA][PERSON_NAME], 00924" at bounding box center [151, 361] width 278 height 13
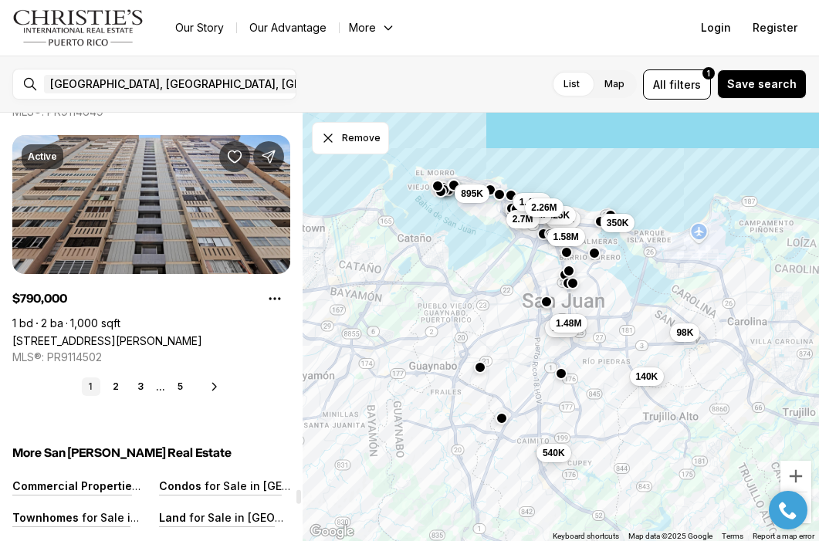
scroll to position [11592, 0]
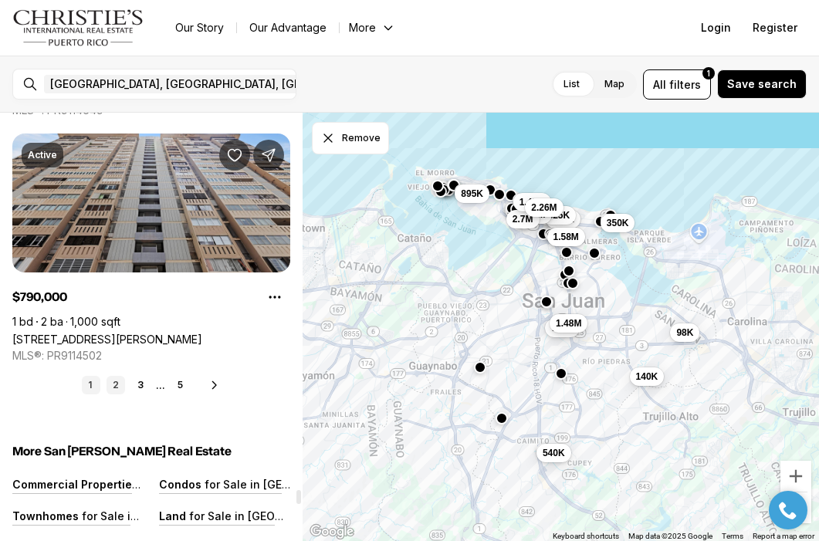
click at [121, 383] on link "2" at bounding box center [115, 385] width 19 height 19
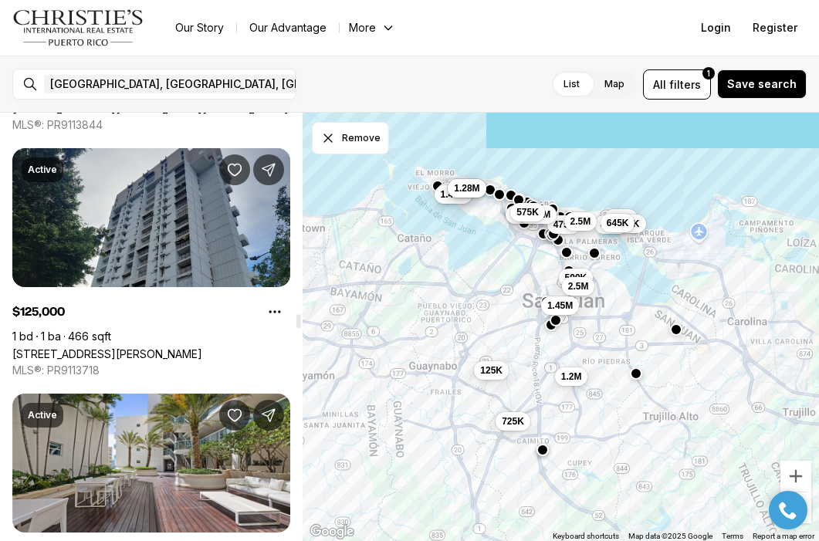
scroll to position [6146, 0]
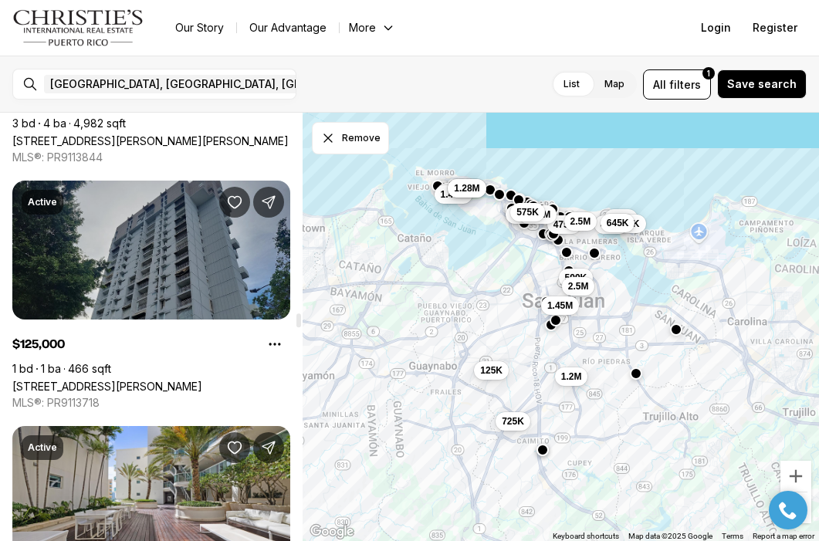
click at [121, 380] on link "21 VILLA MAGNA COND. #1505, SAN JUAN PR, 00921" at bounding box center [107, 386] width 190 height 13
click at [148, 380] on link "21 VILLA MAGNA COND. #1505, SAN JUAN PR, 00921" at bounding box center [107, 386] width 190 height 13
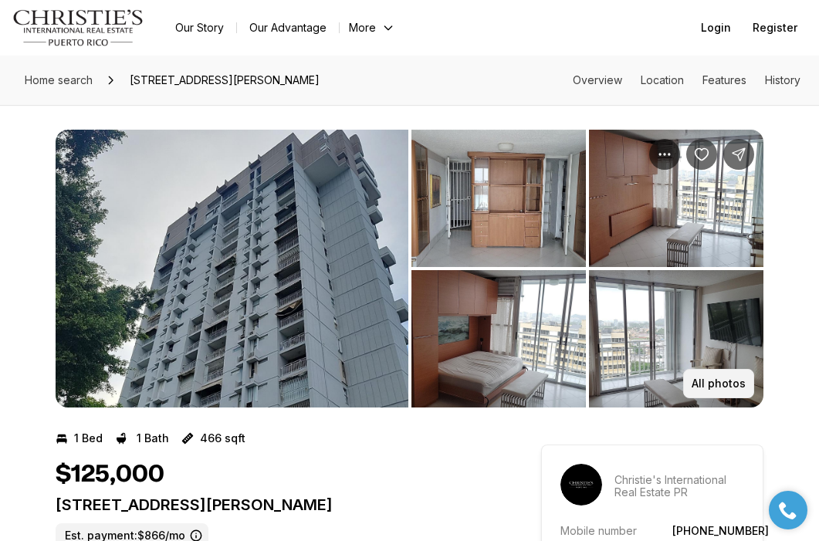
click at [722, 380] on p "All photos" at bounding box center [718, 383] width 54 height 12
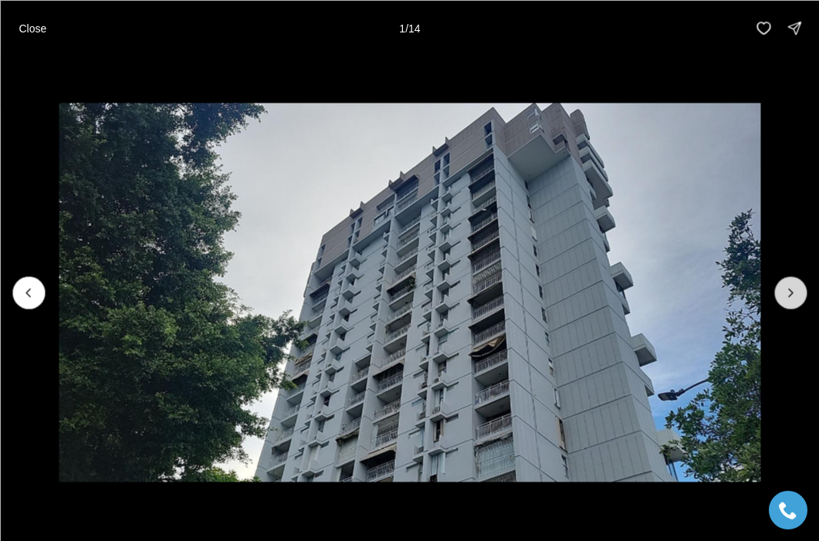
click at [786, 286] on icon "Next slide" at bounding box center [790, 292] width 15 height 15
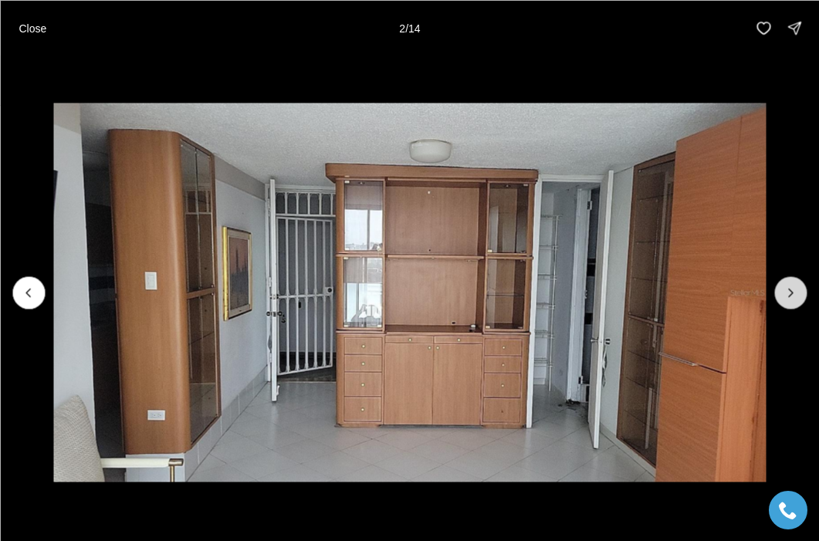
click at [786, 286] on icon "Next slide" at bounding box center [790, 292] width 15 height 15
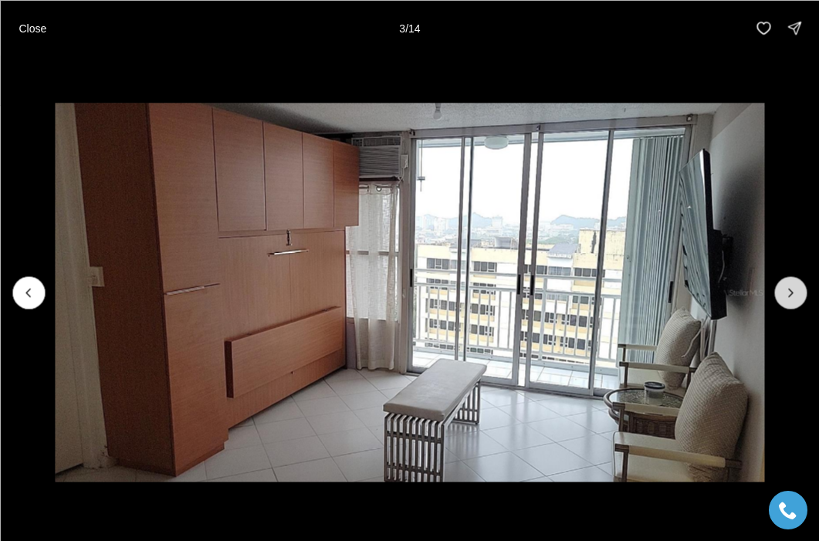
click at [786, 286] on icon "Next slide" at bounding box center [790, 292] width 15 height 15
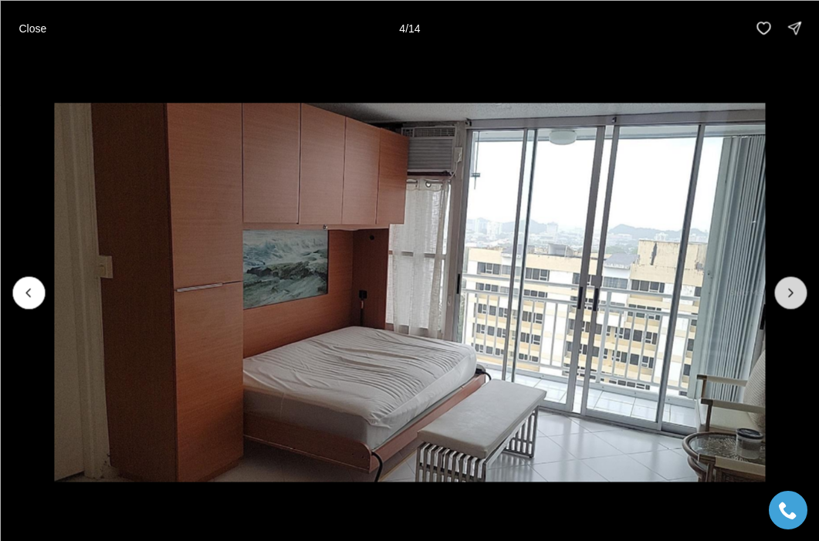
click at [786, 286] on icon "Next slide" at bounding box center [790, 292] width 15 height 15
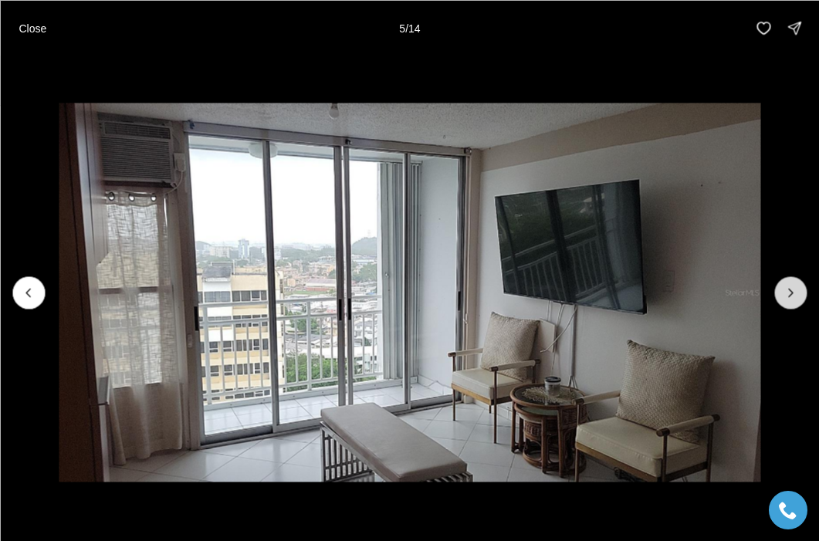
click at [786, 286] on icon "Next slide" at bounding box center [790, 292] width 15 height 15
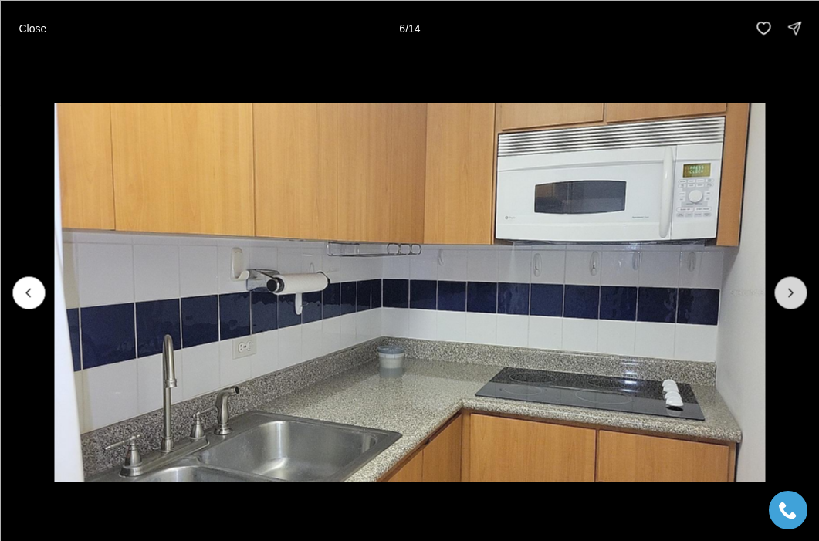
click at [786, 286] on icon "Next slide" at bounding box center [790, 292] width 15 height 15
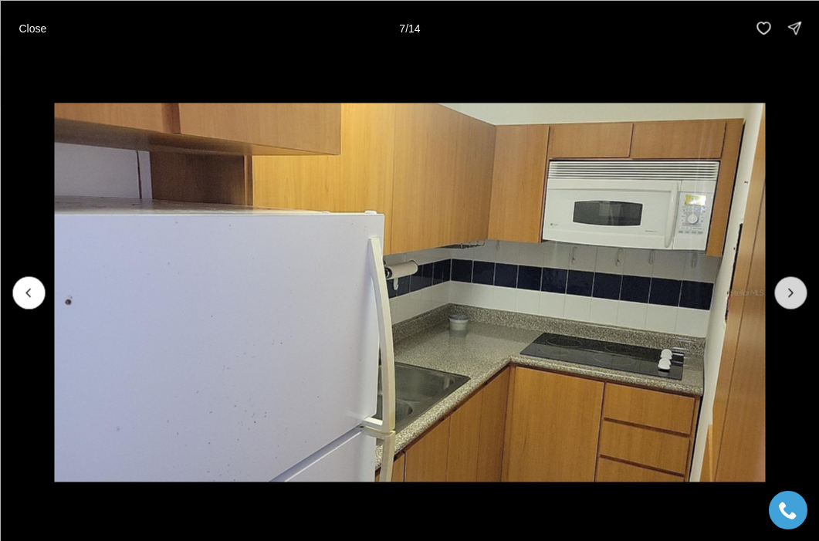
click at [786, 286] on icon "Next slide" at bounding box center [790, 292] width 15 height 15
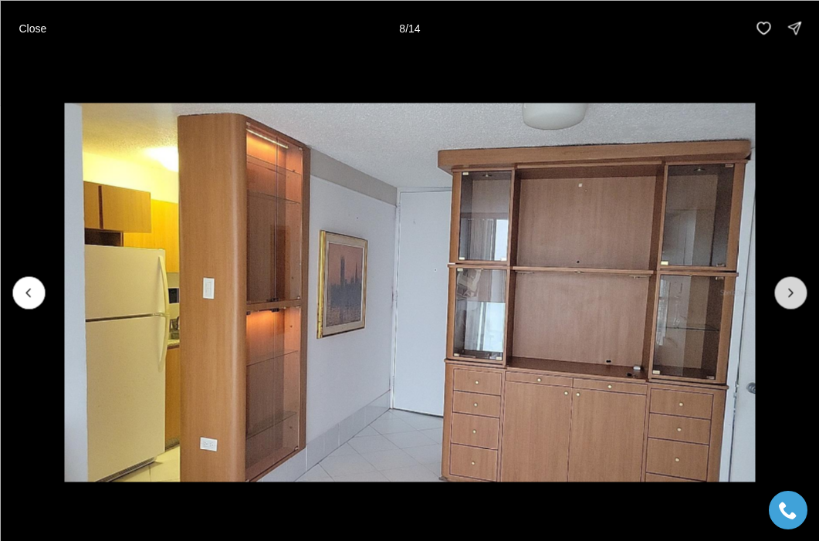
click at [786, 286] on icon "Next slide" at bounding box center [790, 292] width 15 height 15
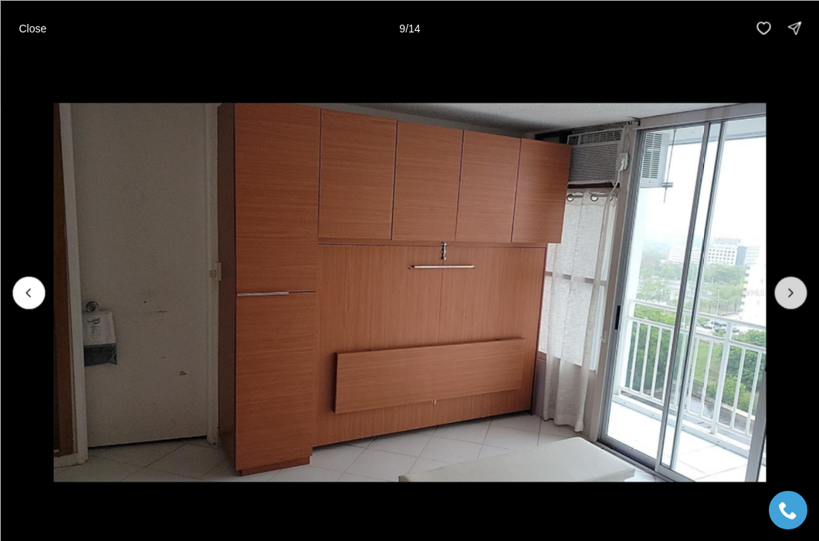
click at [786, 286] on icon "Next slide" at bounding box center [790, 292] width 15 height 15
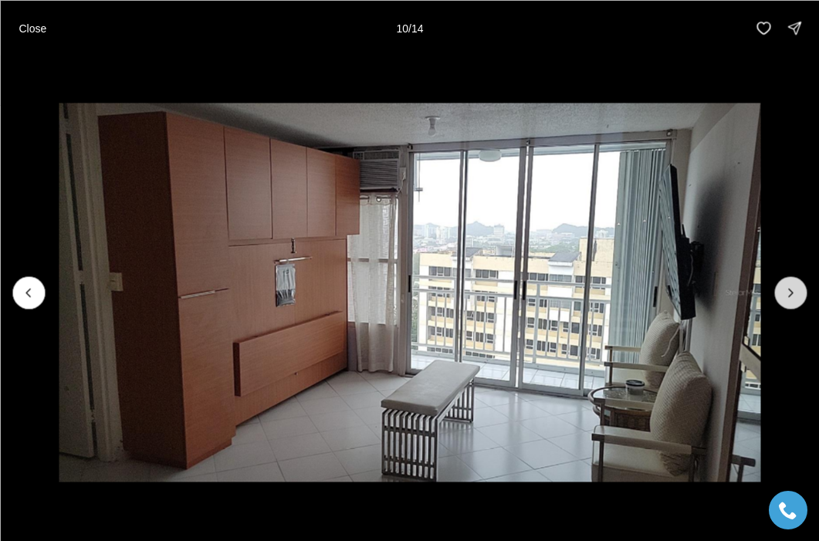
click at [786, 286] on icon "Next slide" at bounding box center [790, 292] width 15 height 15
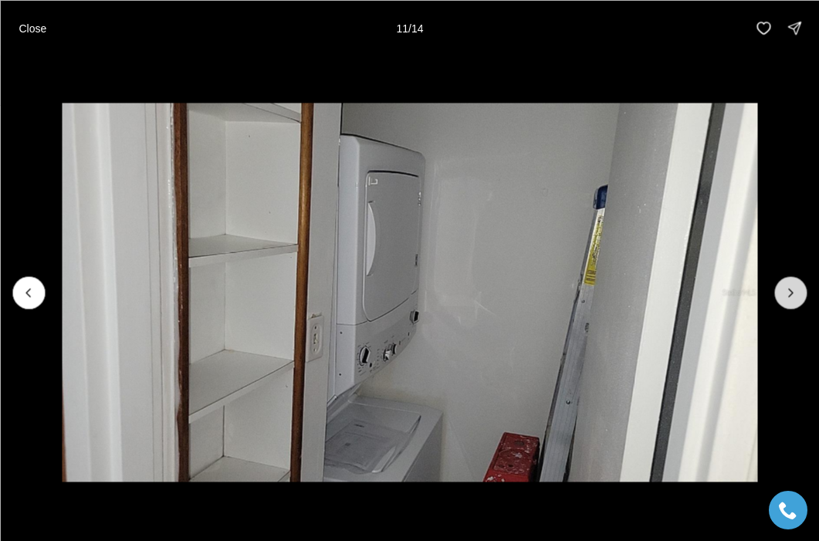
click at [786, 286] on icon "Next slide" at bounding box center [790, 292] width 15 height 15
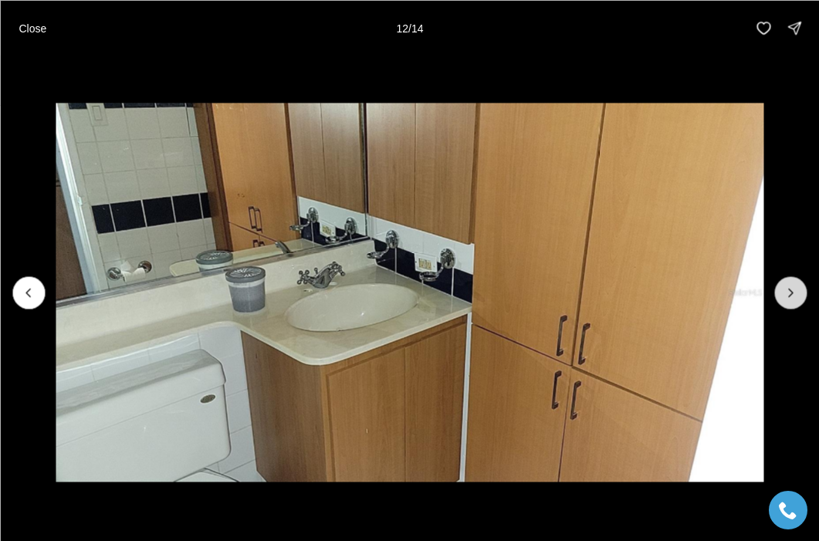
click at [786, 286] on icon "Next slide" at bounding box center [790, 292] width 15 height 15
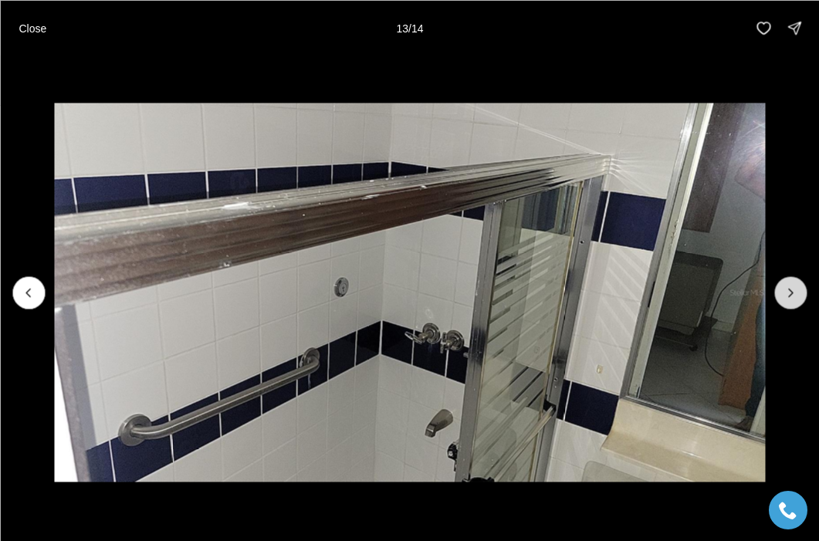
click at [786, 286] on icon "Next slide" at bounding box center [790, 292] width 15 height 15
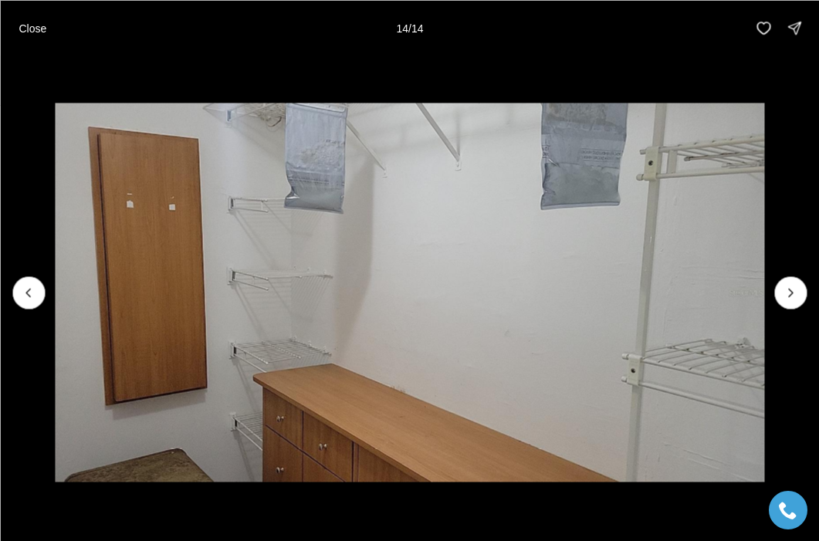
click at [786, 286] on div at bounding box center [790, 292] width 32 height 32
click at [40, 29] on p "Close" at bounding box center [33, 28] width 28 height 12
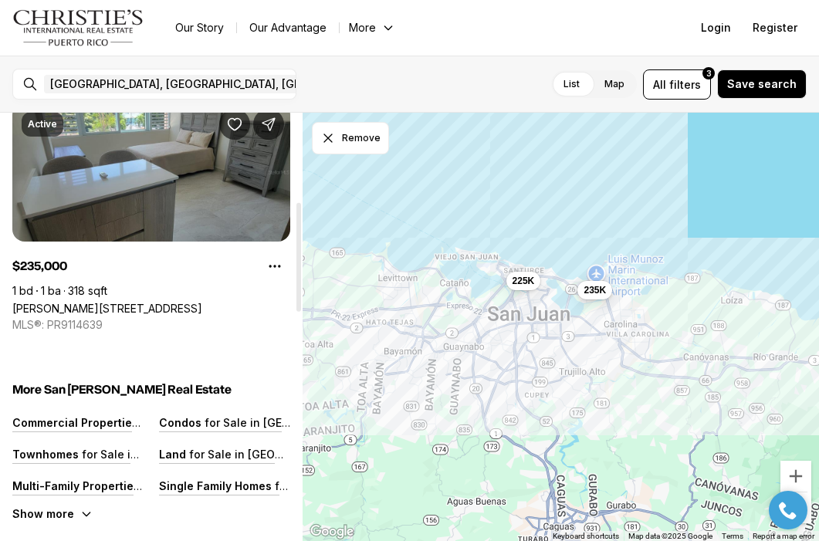
scroll to position [347, 0]
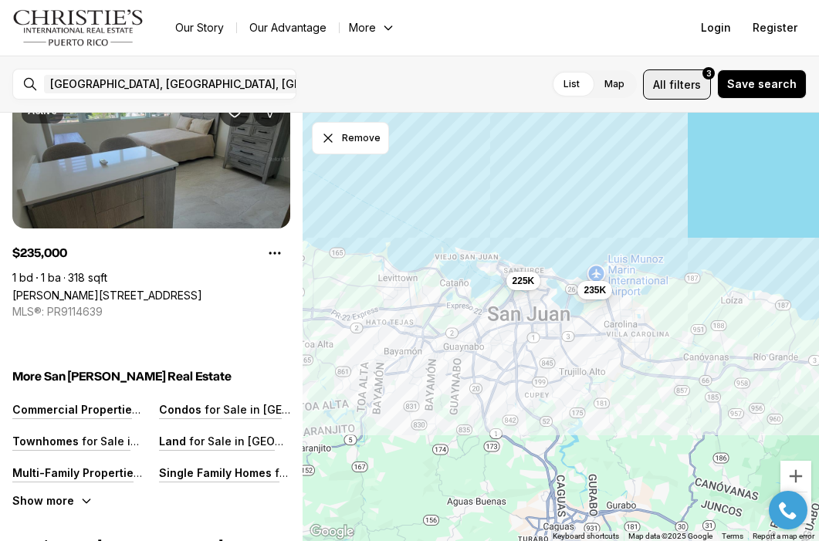
click at [666, 85] on span "All" at bounding box center [659, 84] width 13 height 16
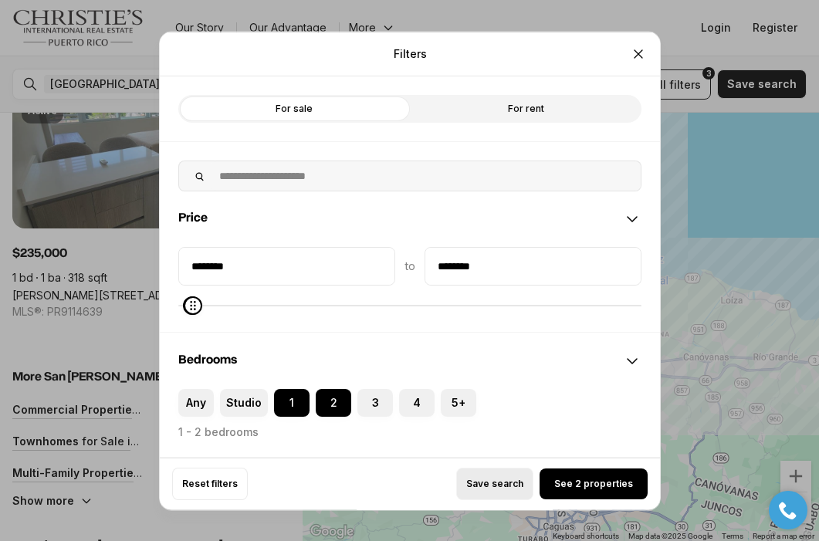
click at [504, 485] on span "Save search" at bounding box center [494, 484] width 57 height 12
click at [632, 53] on icon "Close" at bounding box center [637, 53] width 15 height 15
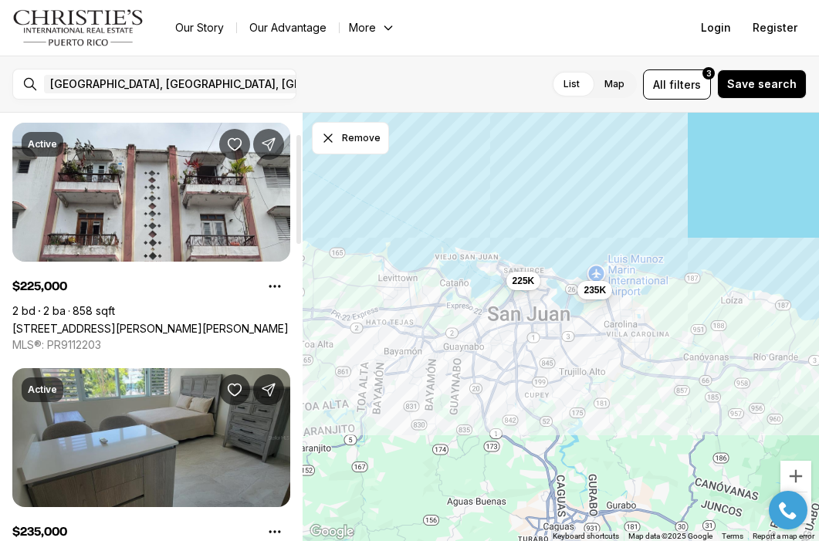
scroll to position [116, 0]
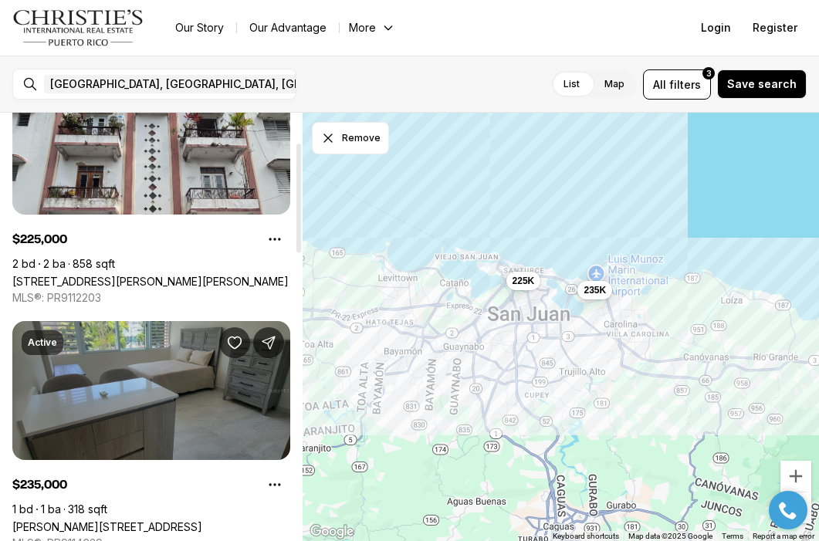
click at [191, 520] on link "[PERSON_NAME][STREET_ADDRESS]" at bounding box center [107, 526] width 190 height 13
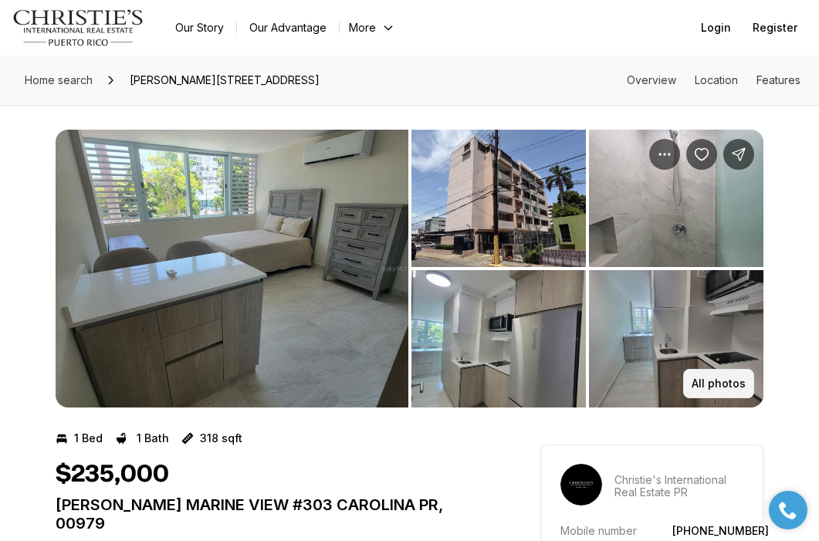
click at [705, 389] on p "All photos" at bounding box center [718, 383] width 54 height 12
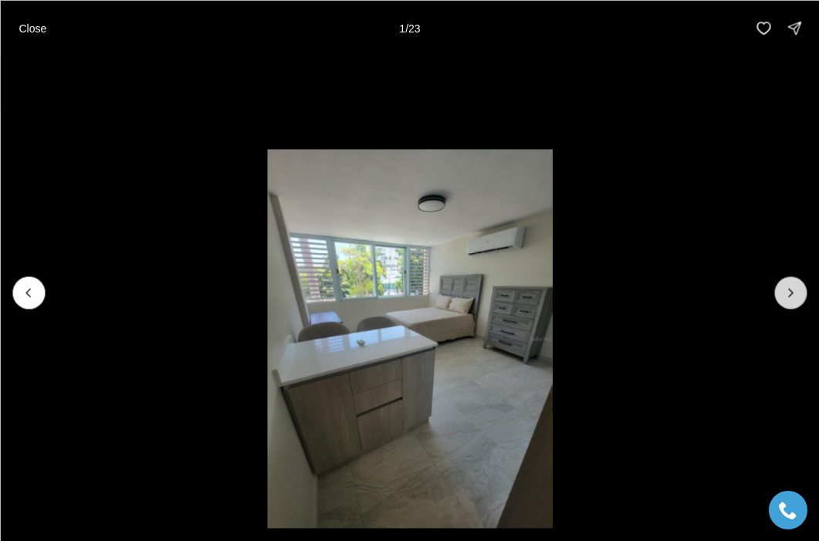
click at [779, 300] on button "Next slide" at bounding box center [790, 292] width 32 height 32
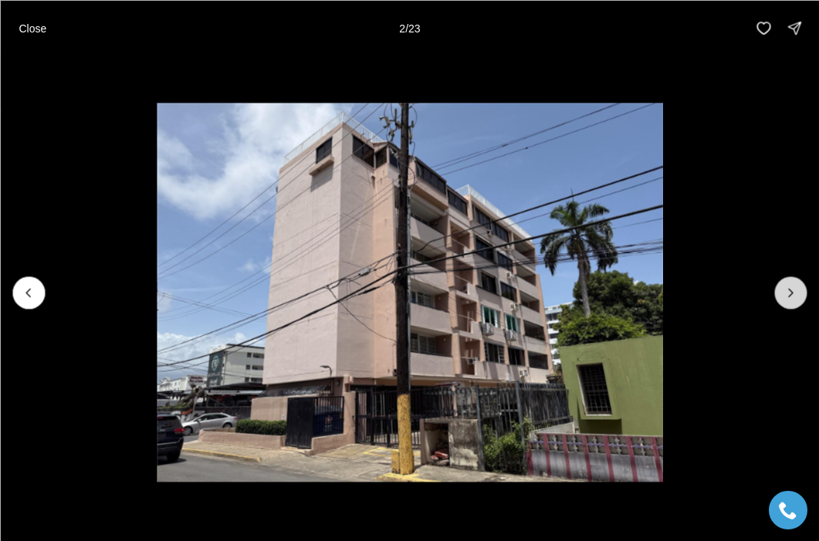
click at [779, 300] on button "Next slide" at bounding box center [790, 292] width 32 height 32
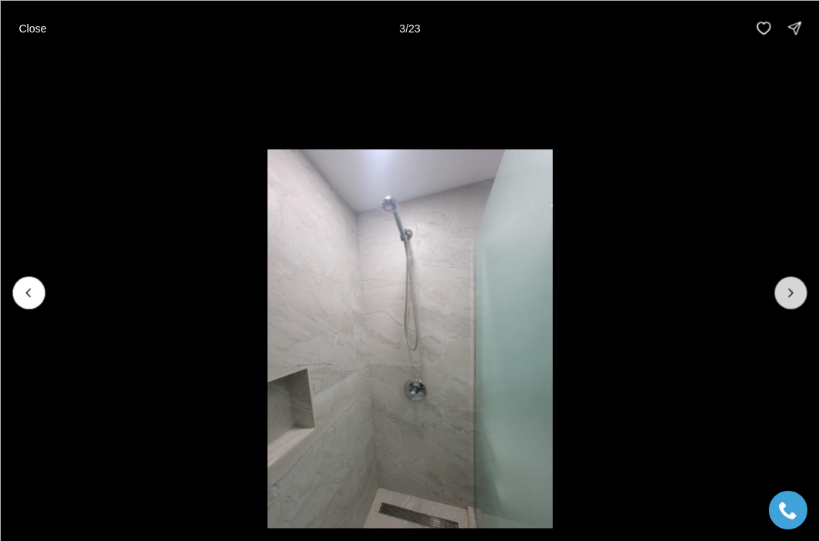
click at [779, 300] on button "Next slide" at bounding box center [790, 292] width 32 height 32
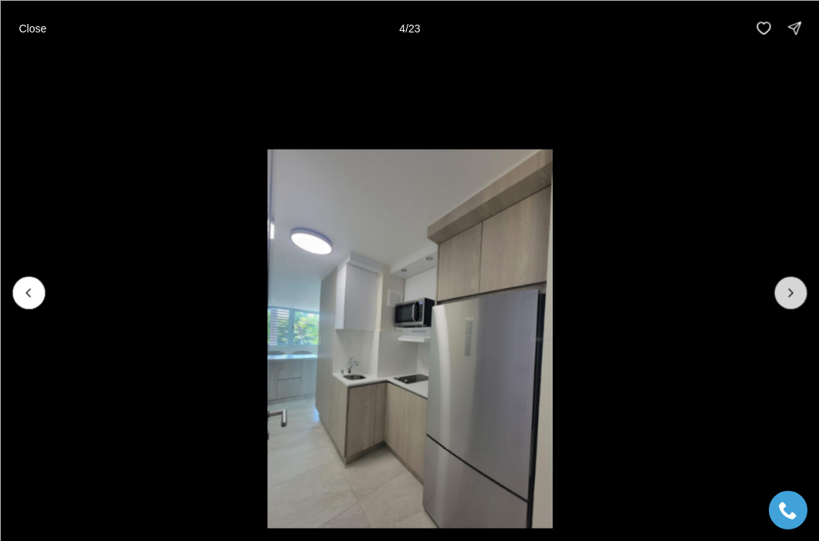
click at [779, 300] on button "Next slide" at bounding box center [790, 292] width 32 height 32
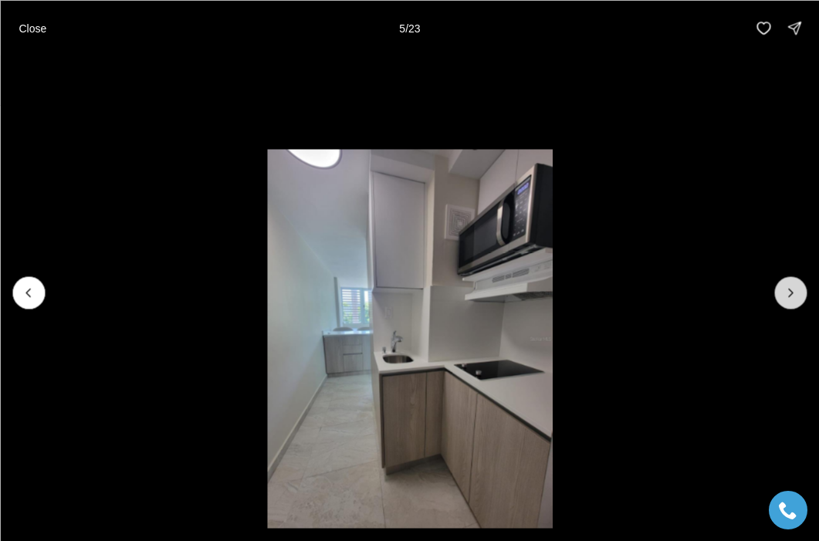
click at [779, 300] on button "Next slide" at bounding box center [790, 292] width 32 height 32
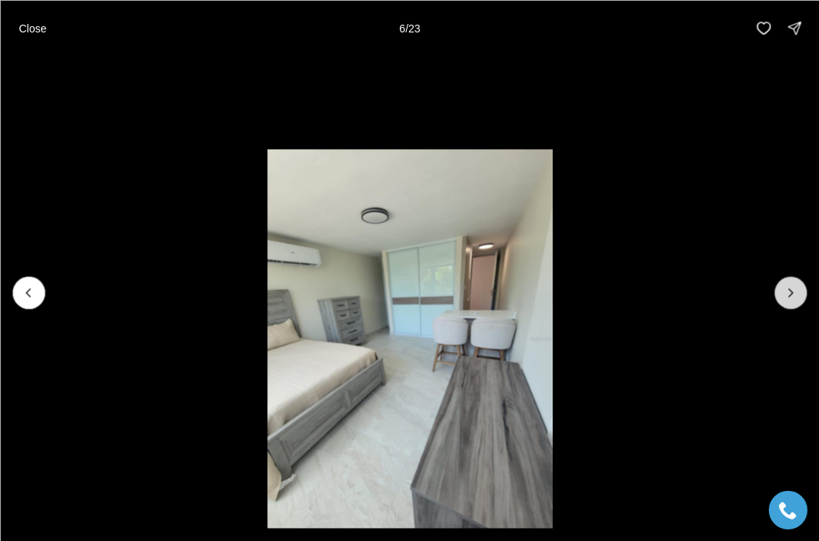
click at [779, 300] on button "Next slide" at bounding box center [790, 292] width 32 height 32
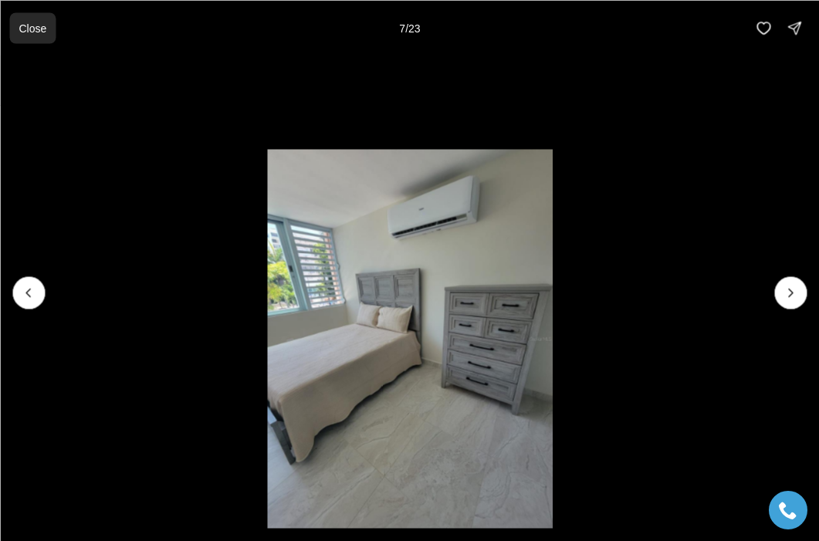
click at [29, 35] on button "Close" at bounding box center [32, 27] width 46 height 31
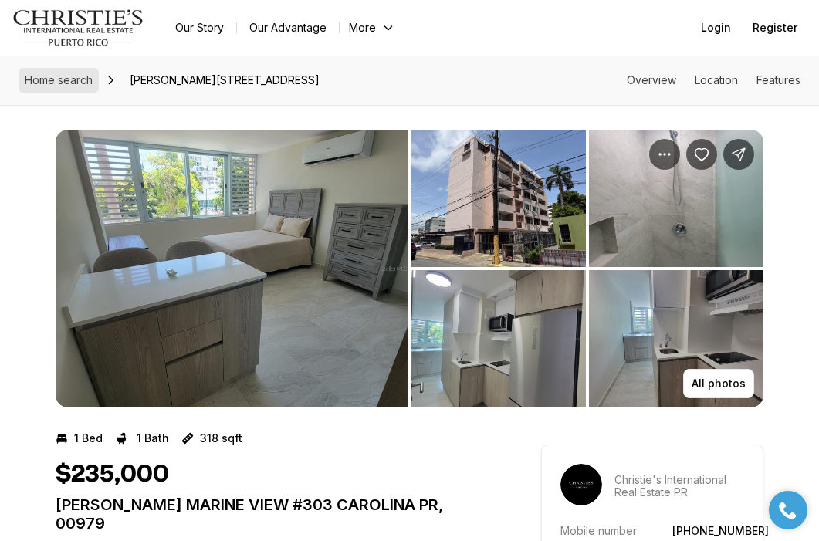
click at [47, 78] on span "Home search" at bounding box center [59, 79] width 68 height 13
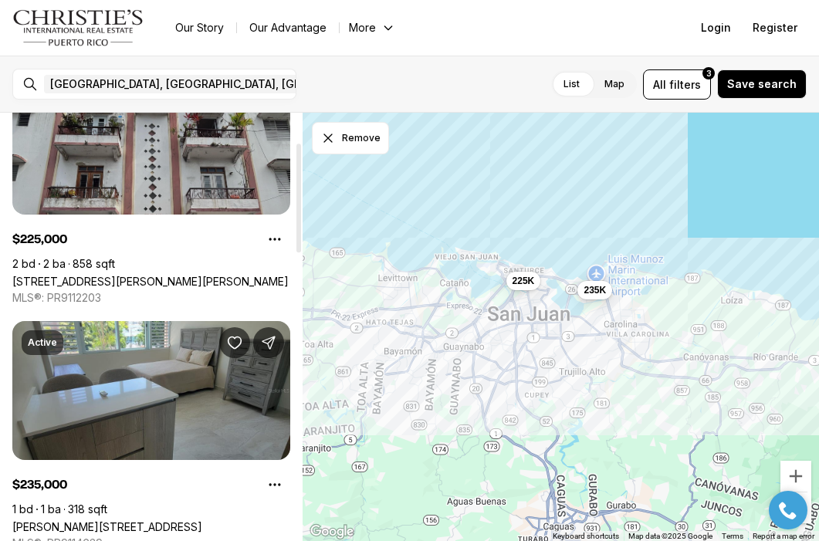
click at [139, 275] on link "[STREET_ADDRESS][PERSON_NAME][PERSON_NAME]" at bounding box center [150, 281] width 276 height 13
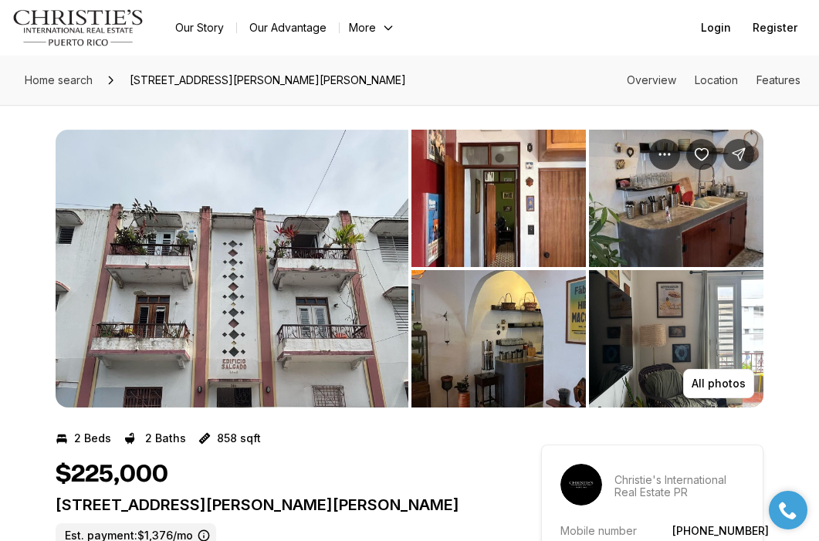
click at [325, 316] on img "View image gallery" at bounding box center [232, 269] width 353 height 278
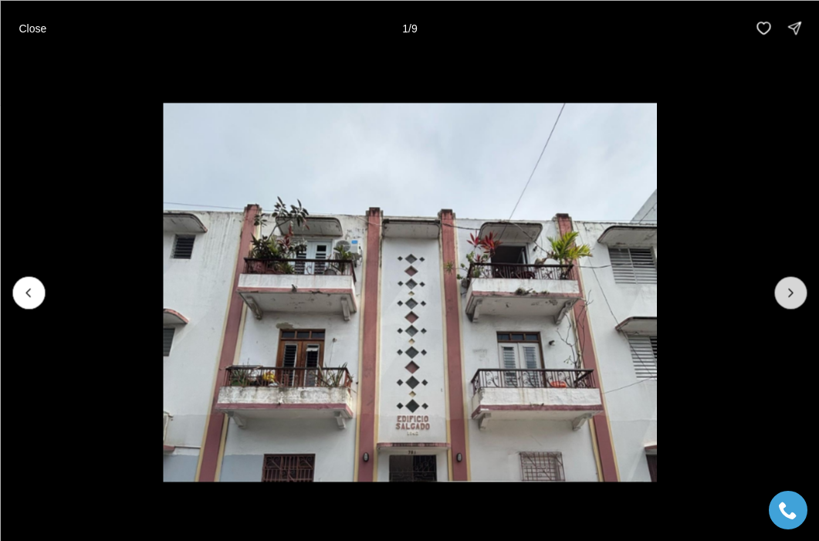
click at [783, 291] on icon "Next slide" at bounding box center [790, 292] width 15 height 15
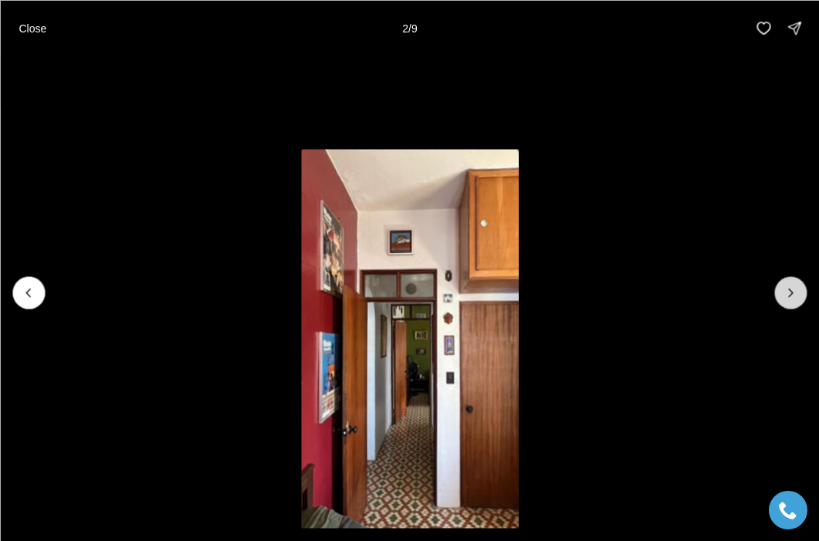
click at [783, 291] on icon "Next slide" at bounding box center [790, 292] width 15 height 15
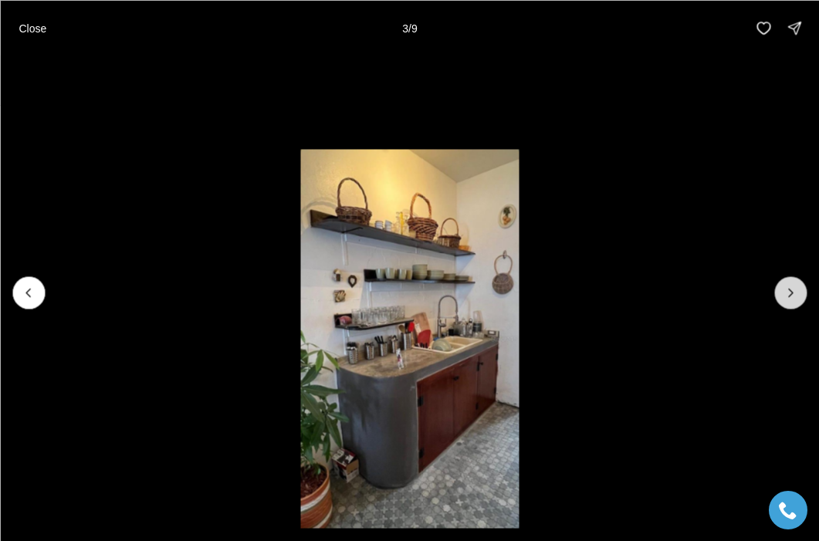
click at [783, 291] on icon "Next slide" at bounding box center [790, 292] width 15 height 15
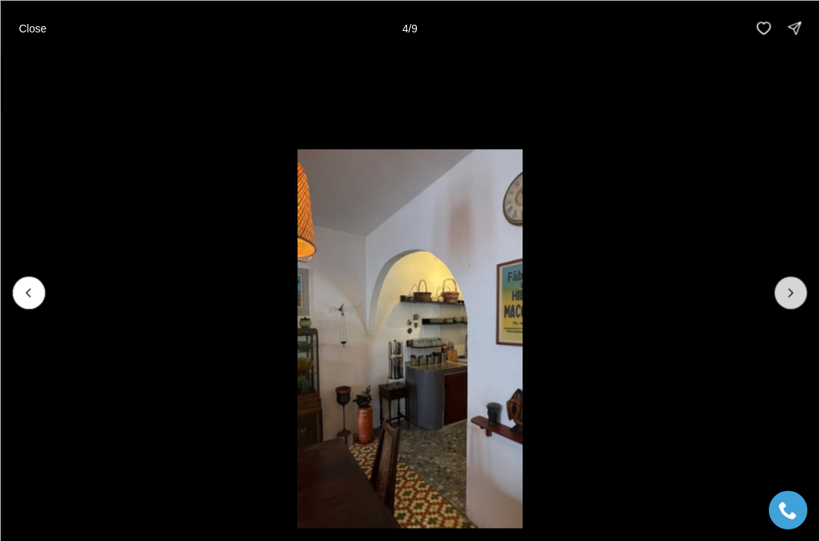
click at [783, 291] on icon "Next slide" at bounding box center [790, 292] width 15 height 15
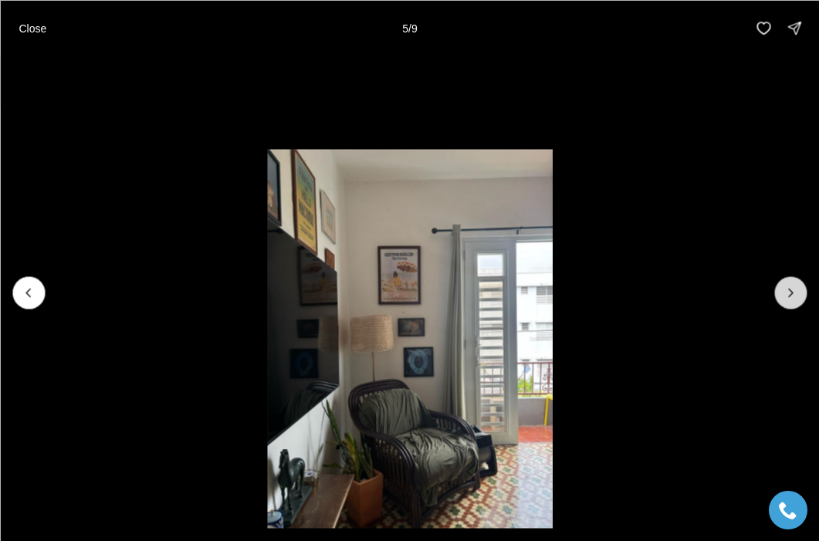
click at [783, 291] on icon "Next slide" at bounding box center [790, 292] width 15 height 15
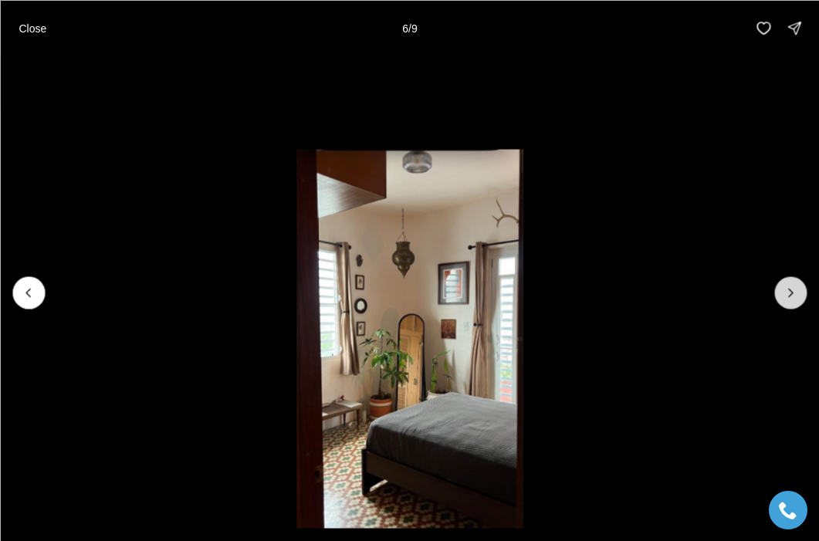
click at [783, 290] on icon "Next slide" at bounding box center [790, 292] width 15 height 15
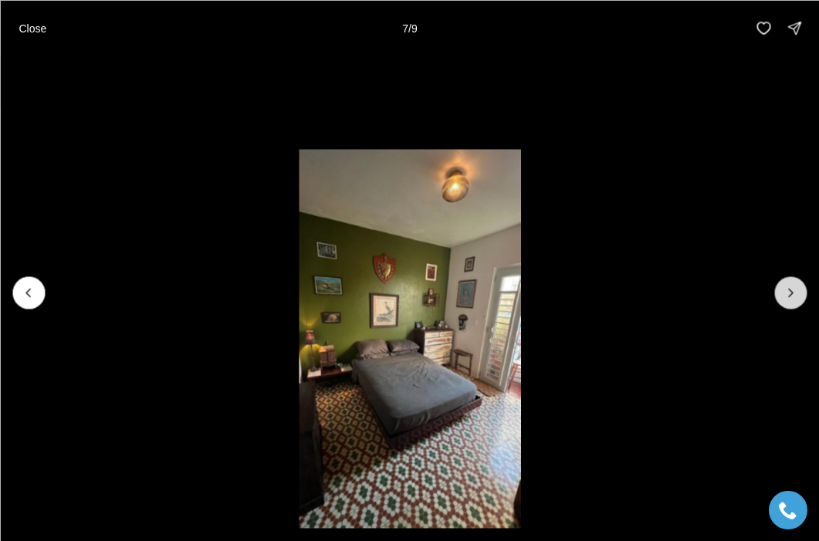
click at [783, 290] on icon "Next slide" at bounding box center [790, 292] width 15 height 15
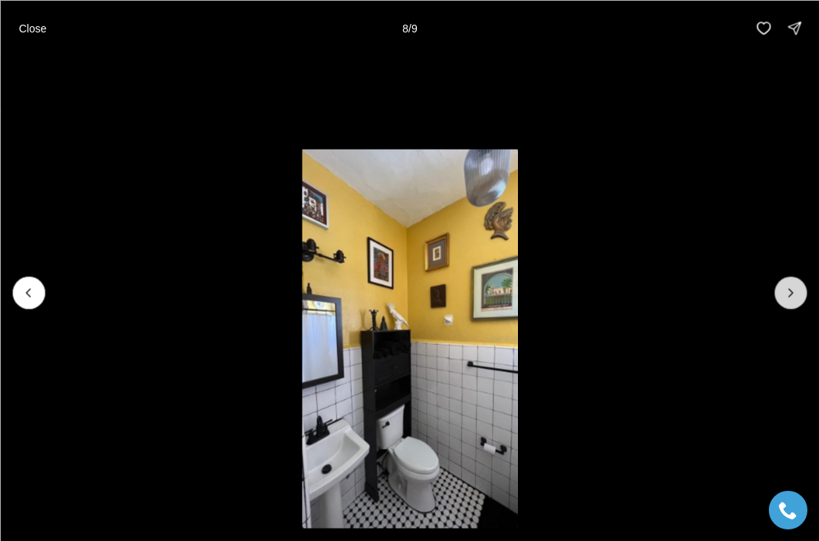
click at [783, 290] on icon "Next slide" at bounding box center [790, 292] width 15 height 15
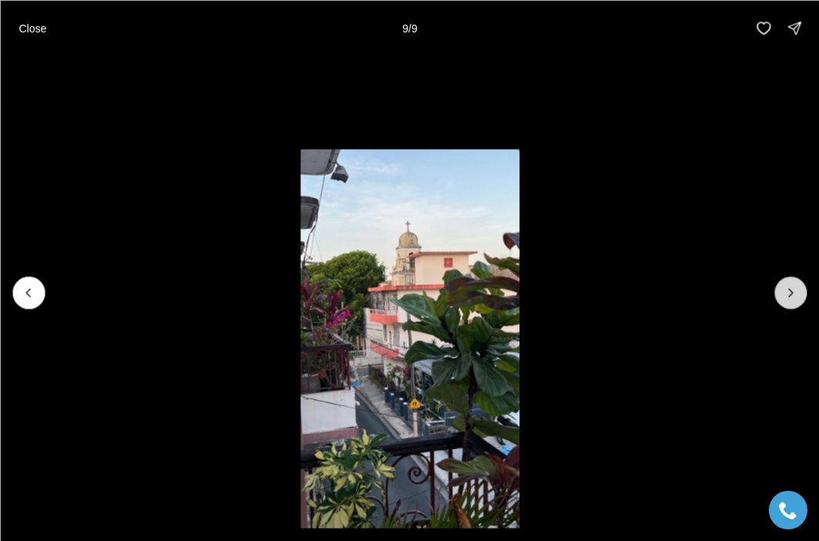
click at [783, 290] on div at bounding box center [790, 292] width 32 height 32
click at [32, 26] on p "Close" at bounding box center [33, 28] width 28 height 12
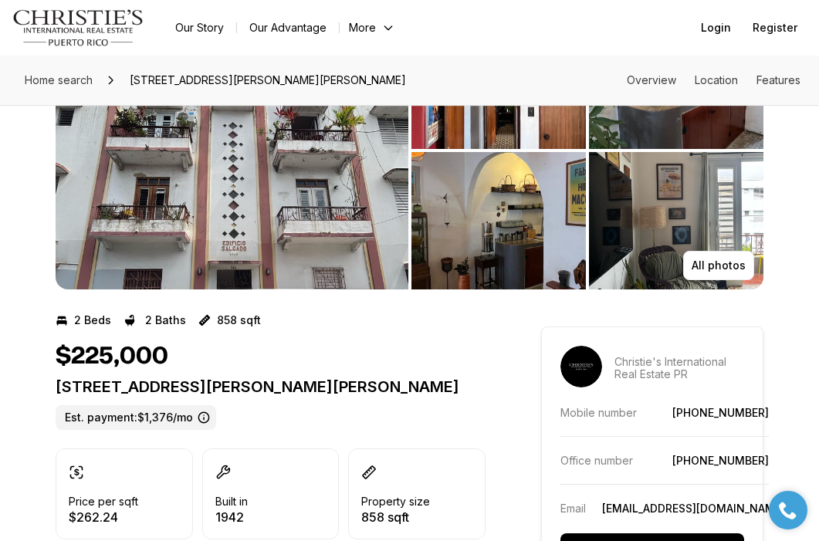
scroll to position [214, 0]
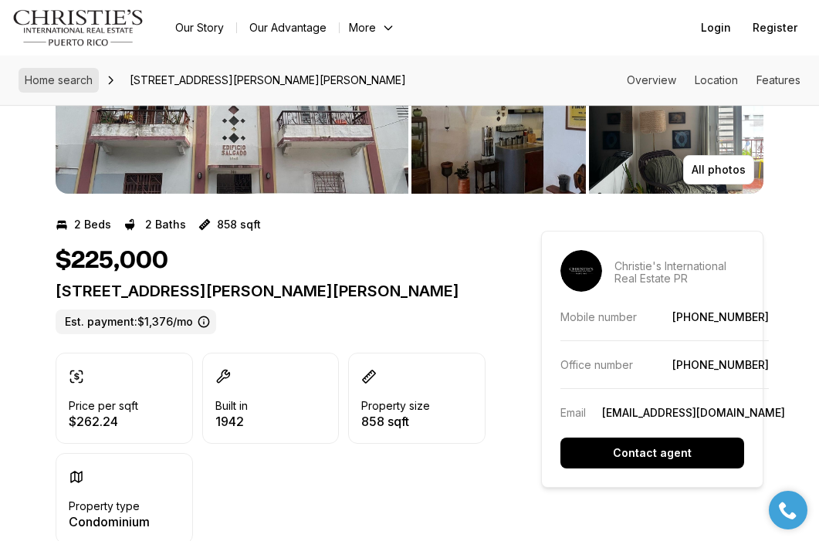
click at [65, 83] on span "Home search" at bounding box center [59, 79] width 68 height 13
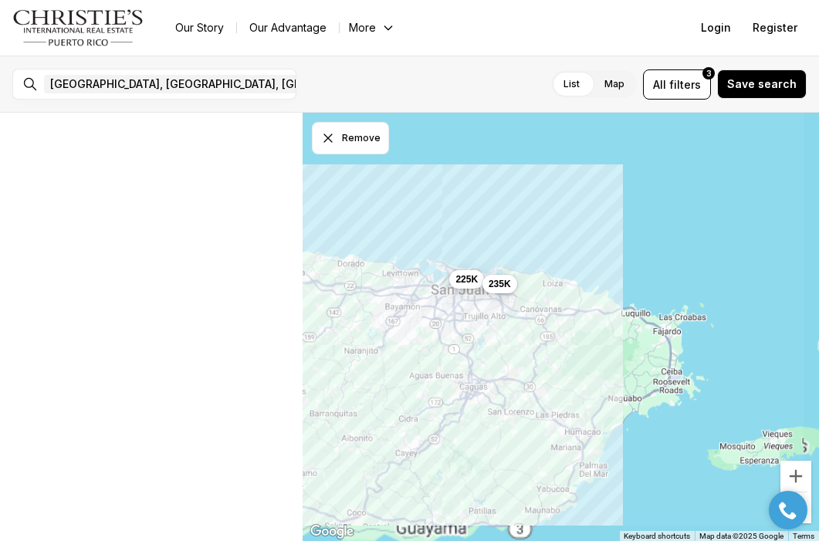
scroll to position [8, 0]
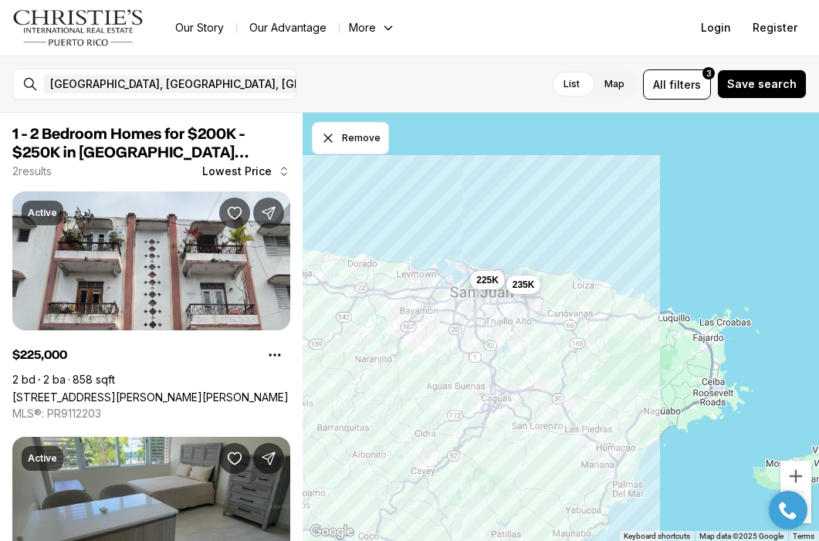
drag, startPoint x: 528, startPoint y: 296, endPoint x: 546, endPoint y: 296, distance: 17.7
click at [546, 296] on div "225K 235K" at bounding box center [561, 327] width 516 height 429
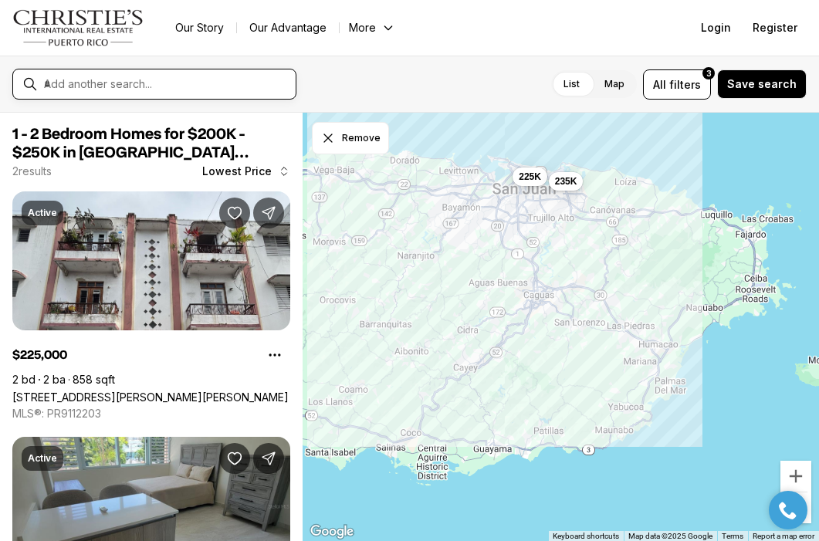
click at [202, 78] on input "text" at bounding box center [166, 84] width 245 height 14
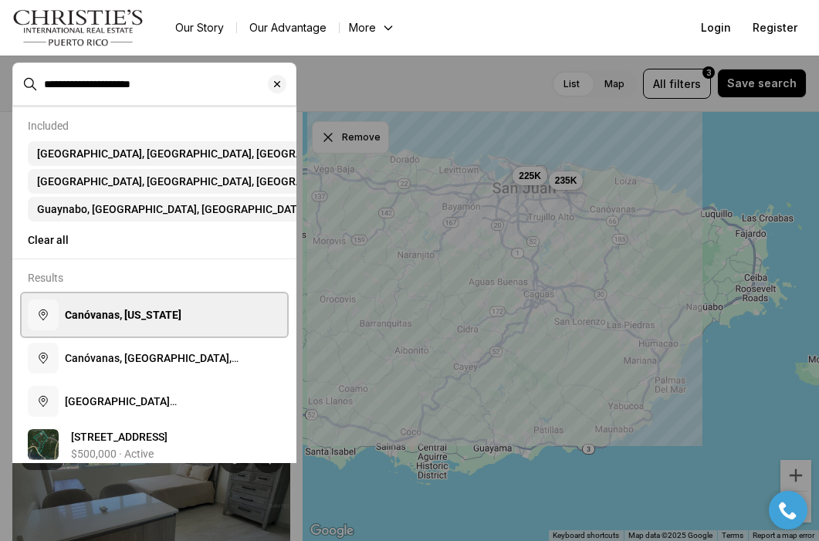
click at [181, 309] on b "Canóvanas, [US_STATE]" at bounding box center [123, 315] width 117 height 12
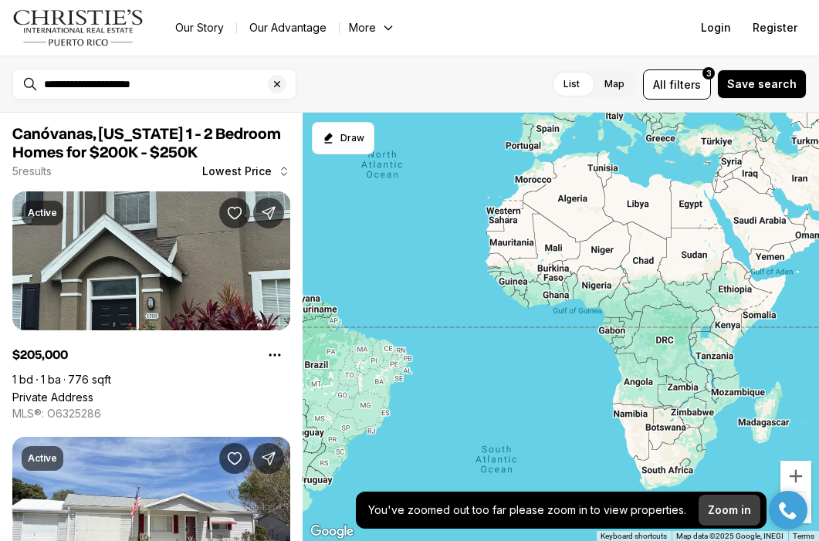
click at [717, 504] on p "Zoom in" at bounding box center [729, 510] width 43 height 12
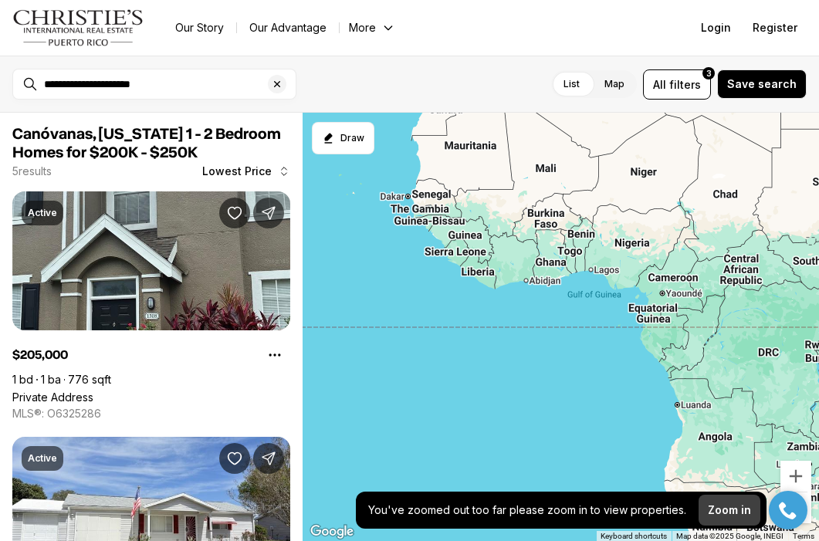
click at [712, 500] on button "Zoom in" at bounding box center [729, 510] width 62 height 31
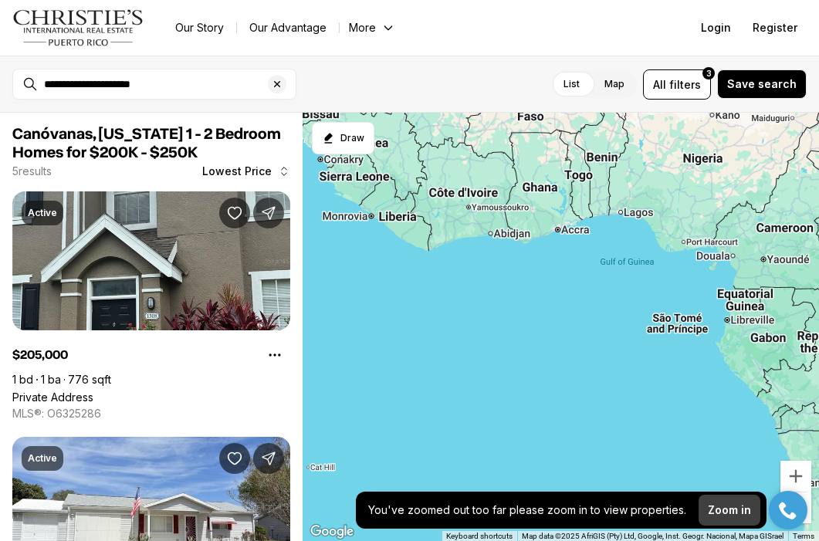
click at [715, 500] on button "Zoom in" at bounding box center [729, 510] width 62 height 31
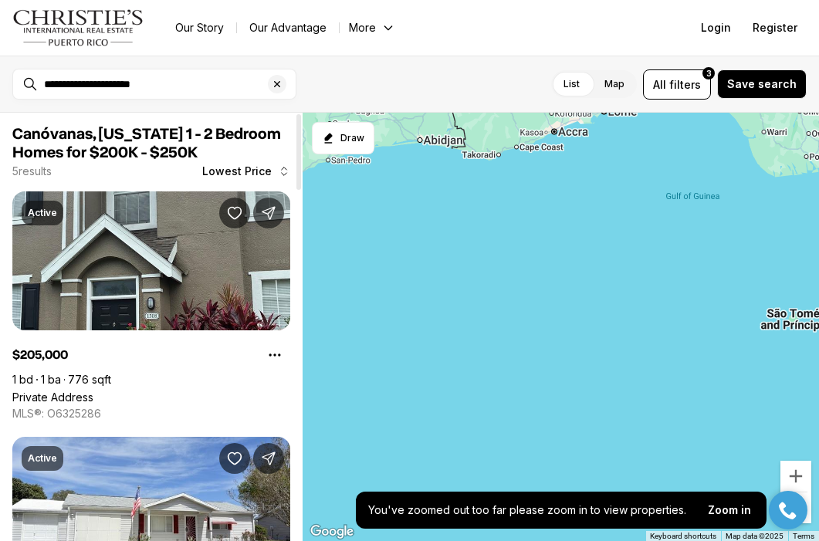
click at [215, 110] on div "**********" at bounding box center [409, 84] width 819 height 57
click at [225, 86] on input "**********" at bounding box center [166, 84] width 245 height 14
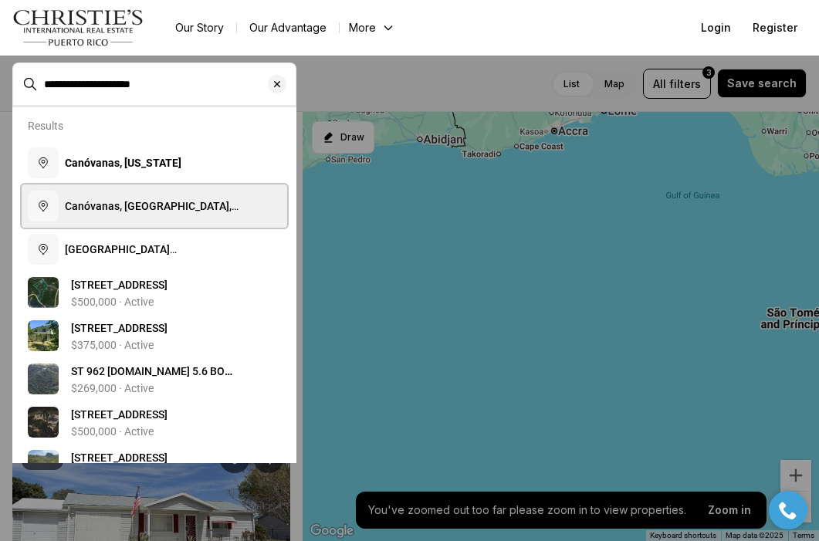
click at [151, 207] on span "Canóvanas, [GEOGRAPHIC_DATA], [US_STATE]" at bounding box center [152, 214] width 174 height 28
type input "**********"
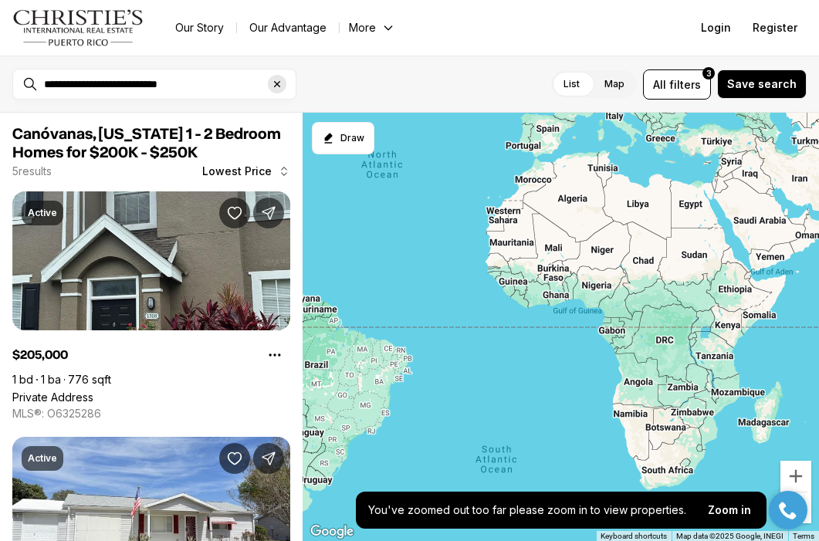
click at [276, 88] on icon "Clear search input" at bounding box center [277, 84] width 12 height 12
click at [620, 81] on label "Map" at bounding box center [614, 84] width 45 height 28
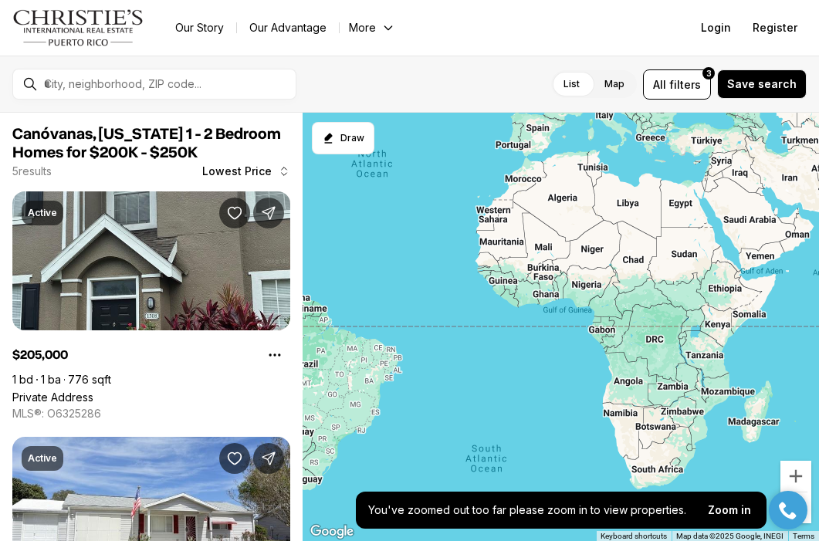
click at [617, 86] on label "Map" at bounding box center [614, 84] width 45 height 28
click at [701, 85] on span "filters" at bounding box center [685, 84] width 32 height 16
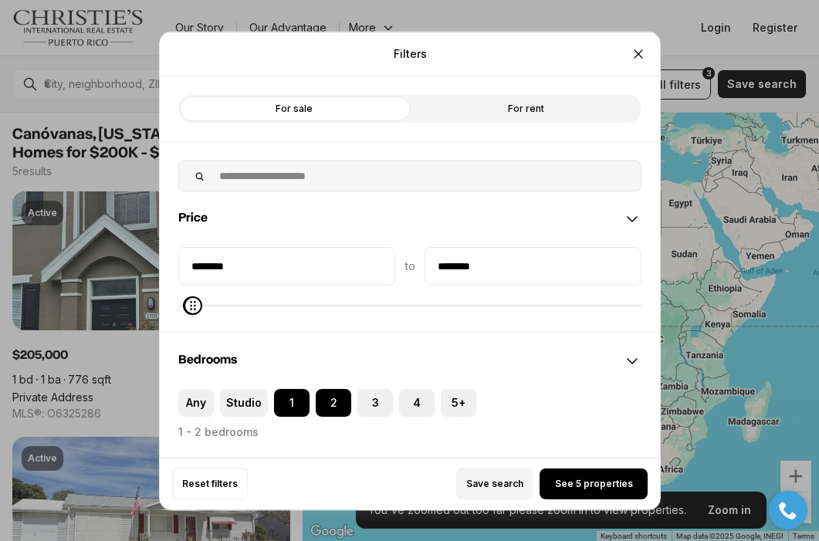
click at [321, 102] on label "For sale" at bounding box center [294, 108] width 232 height 28
drag, startPoint x: 495, startPoint y: 268, endPoint x: 429, endPoint y: 265, distance: 65.7
click at [429, 265] on input "********" at bounding box center [531, 265] width 215 height 37
type input "********"
click at [418, 327] on div "******** to ********" at bounding box center [410, 288] width 500 height 85
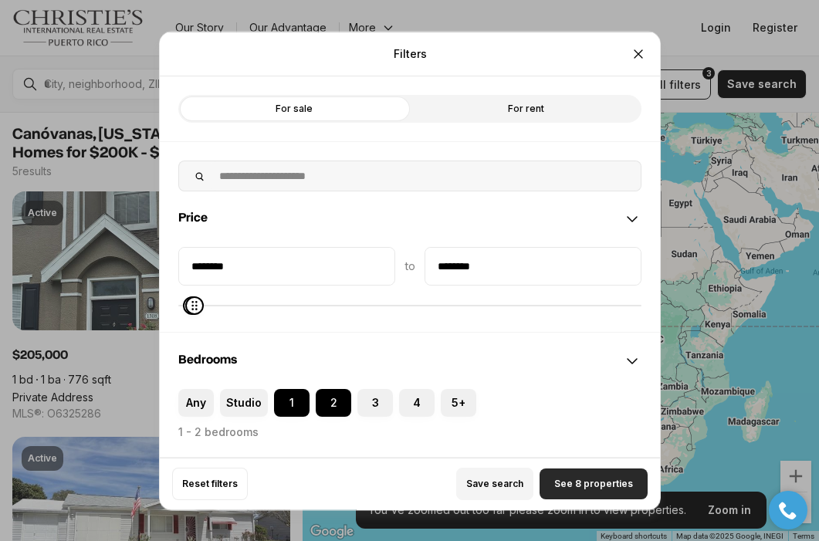
click at [563, 480] on span "See 8 properties" at bounding box center [593, 484] width 79 height 12
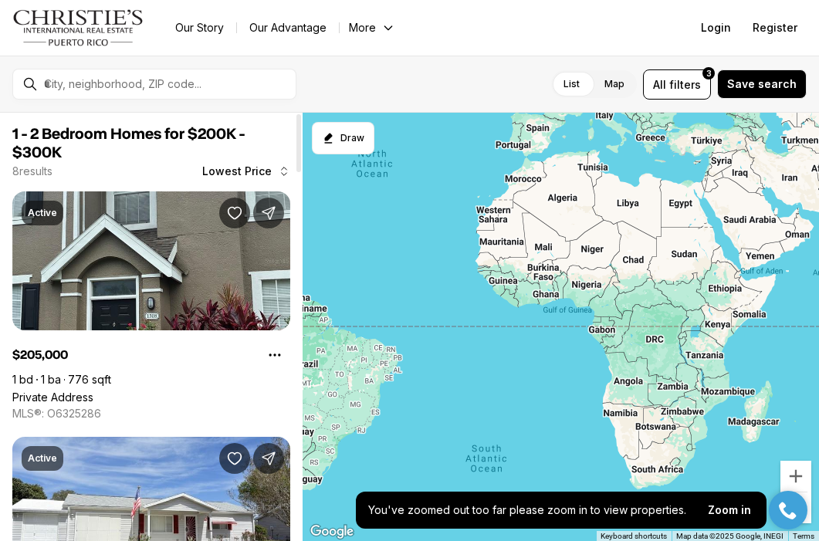
click at [130, 75] on div at bounding box center [167, 84] width 258 height 26
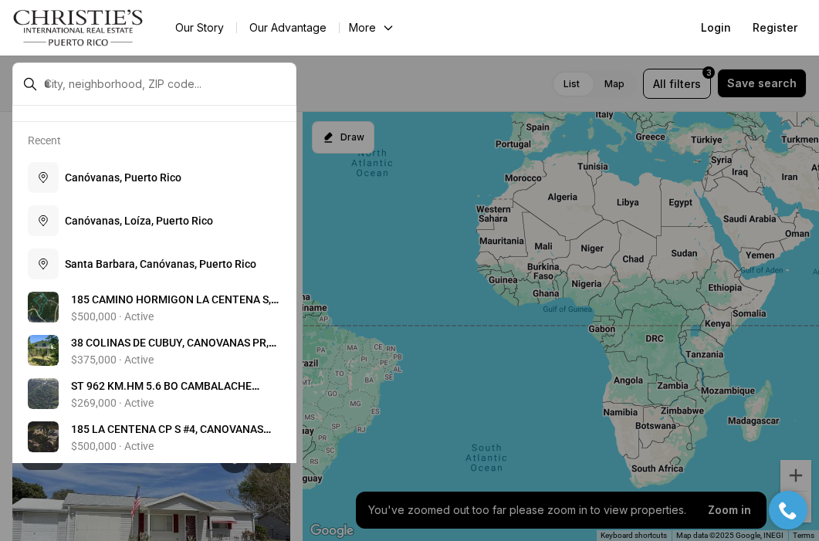
scroll to position [55, 0]
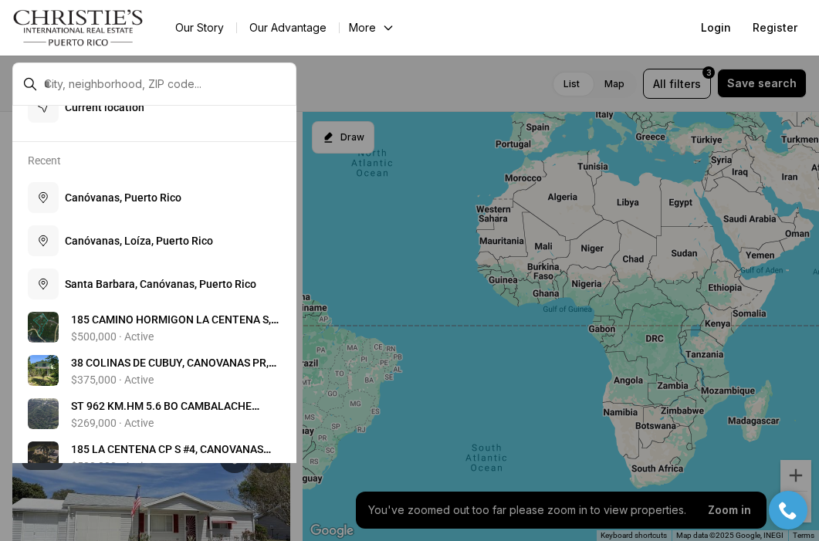
click at [117, 93] on div at bounding box center [167, 84] width 258 height 26
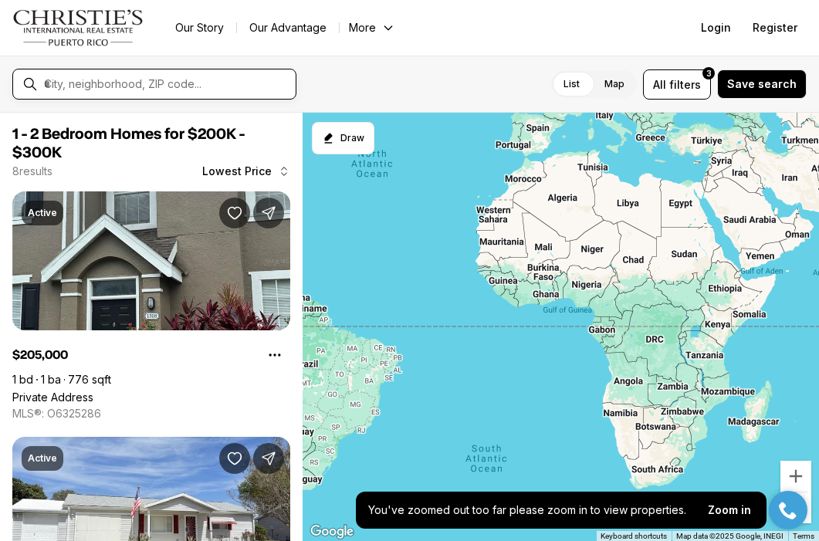
click at [119, 84] on input "text" at bounding box center [166, 84] width 245 height 14
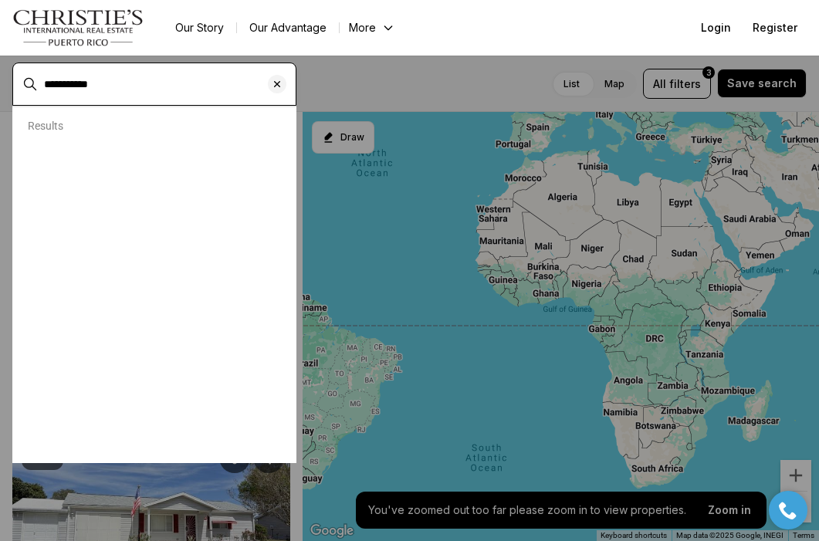
type input "**********"
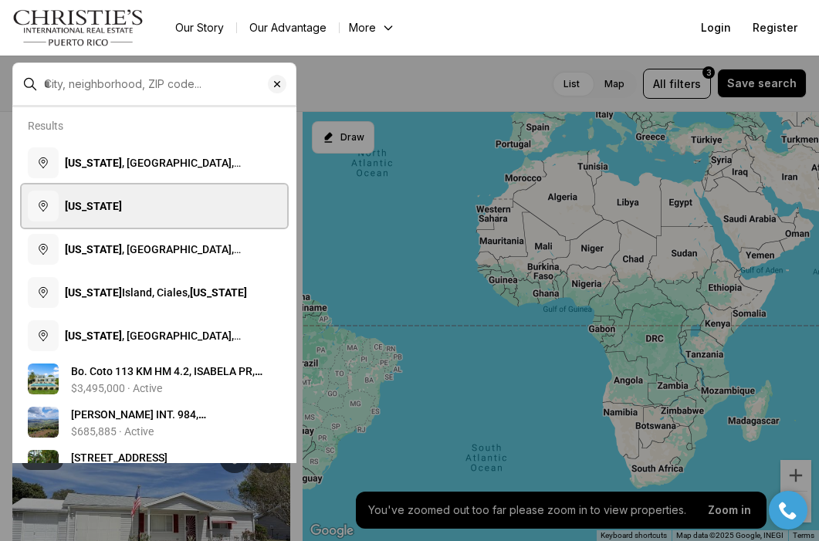
click at [69, 201] on b "[US_STATE]" at bounding box center [93, 206] width 57 height 12
type input "**********"
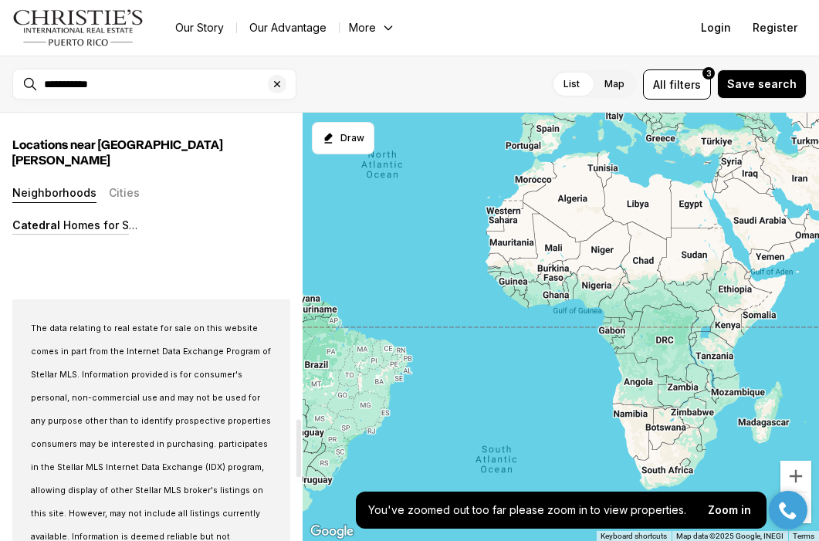
scroll to position [1989, 0]
